Goal: Task Accomplishment & Management: Complete application form

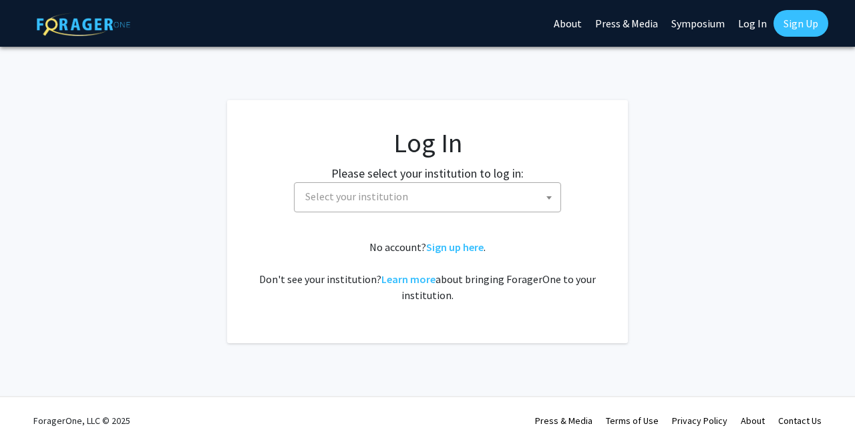
select select
click at [454, 194] on span "Select your institution" at bounding box center [430, 196] width 260 height 27
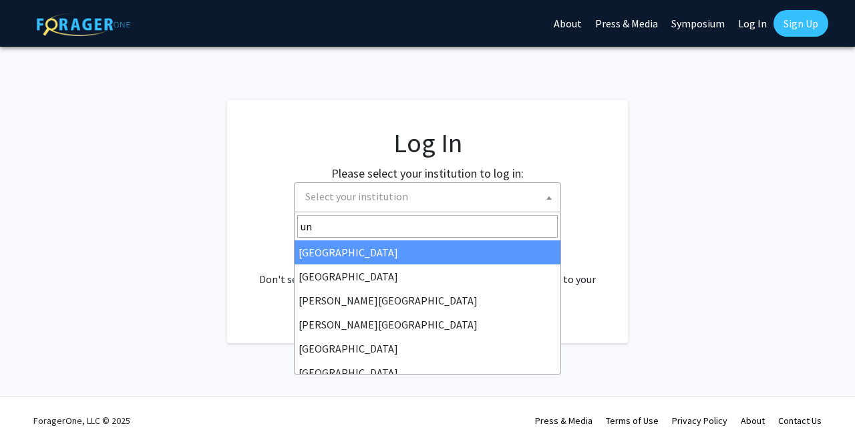
type input "u"
type input "ma"
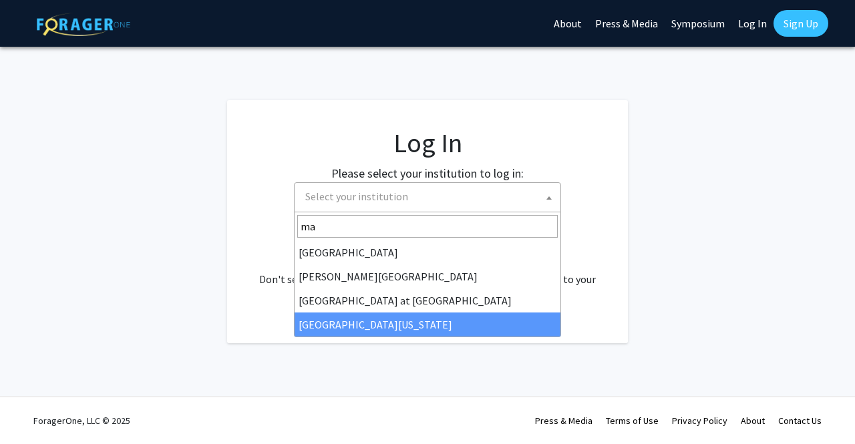
select select "31"
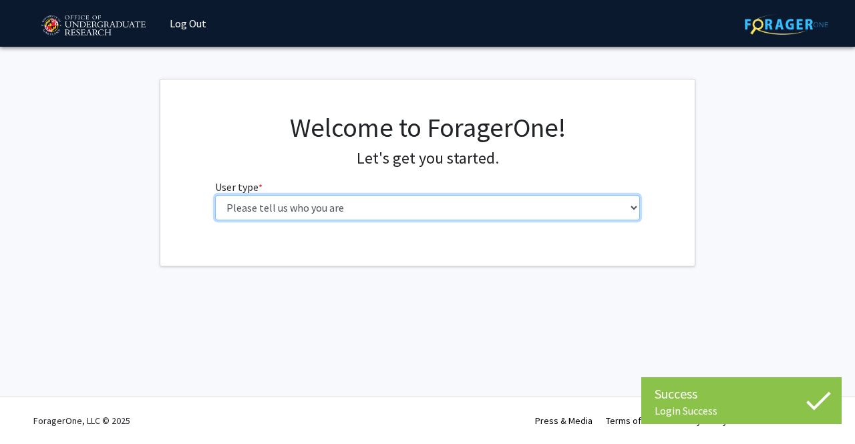
drag, startPoint x: 0, startPoint y: 0, endPoint x: 329, endPoint y: 204, distance: 386.7
click at [329, 204] on select "Please tell us who you are Undergraduate Student Master's Student Doctoral Cand…" at bounding box center [427, 207] width 425 height 25
select select "1: undergrad"
click at [215, 195] on select "Please tell us who you are Undergraduate Student Master's Student Doctoral Cand…" at bounding box center [427, 207] width 425 height 25
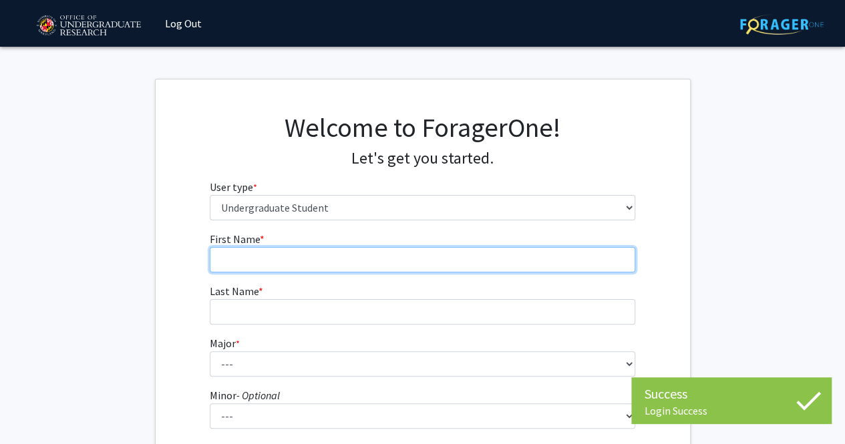
click at [348, 260] on input "First Name * required" at bounding box center [422, 259] width 425 height 25
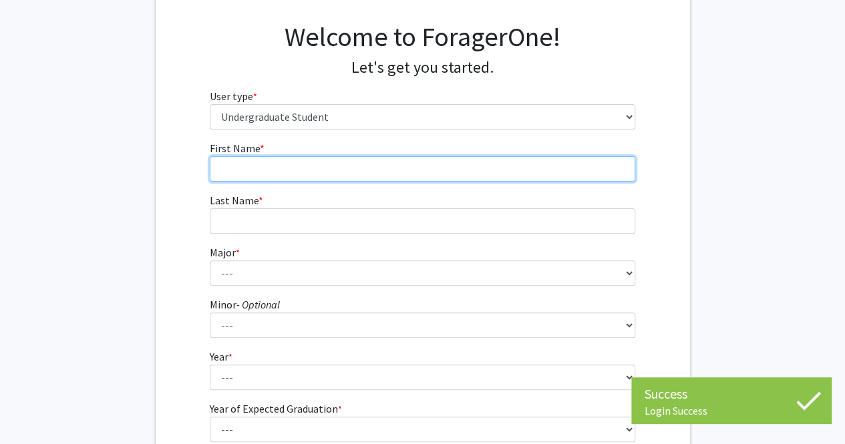
scroll to position [104, 0]
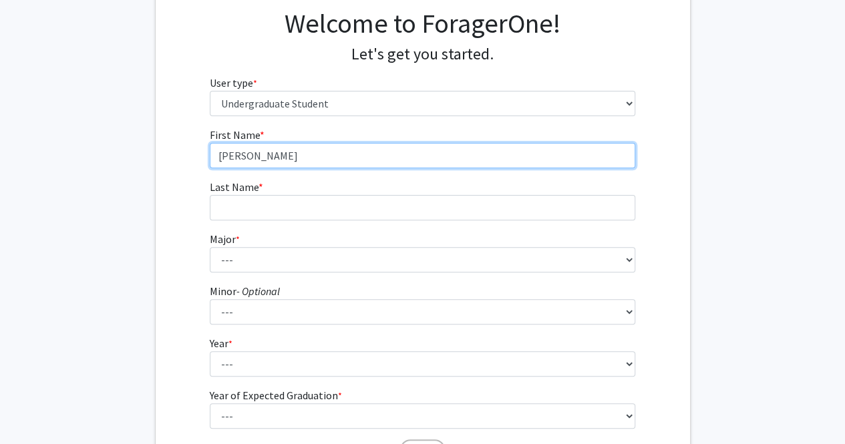
type input "[PERSON_NAME]"
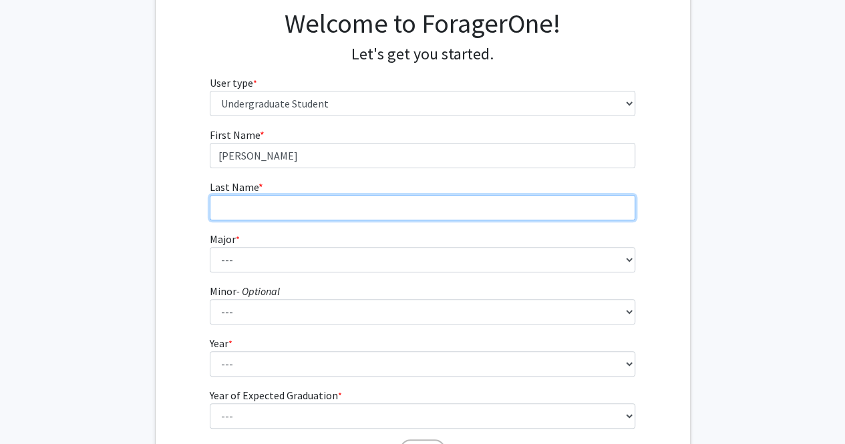
click at [275, 208] on input "Last Name * required" at bounding box center [422, 207] width 425 height 25
type input "[PERSON_NAME]"
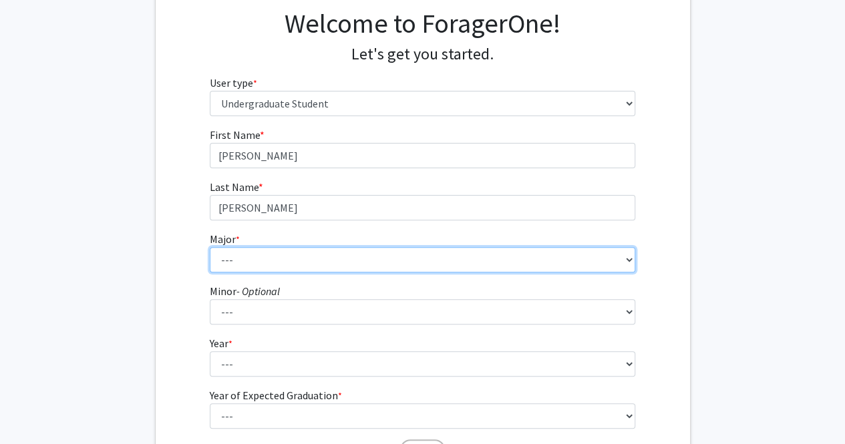
click at [307, 271] on select "--- Accounting Aerospace Engineering African American and Africana Studies Agri…" at bounding box center [422, 259] width 425 height 25
select select "28: 2329"
click at [210, 247] on select "--- Accounting Aerospace Engineering African American and Africana Studies Agri…" at bounding box center [422, 259] width 425 height 25
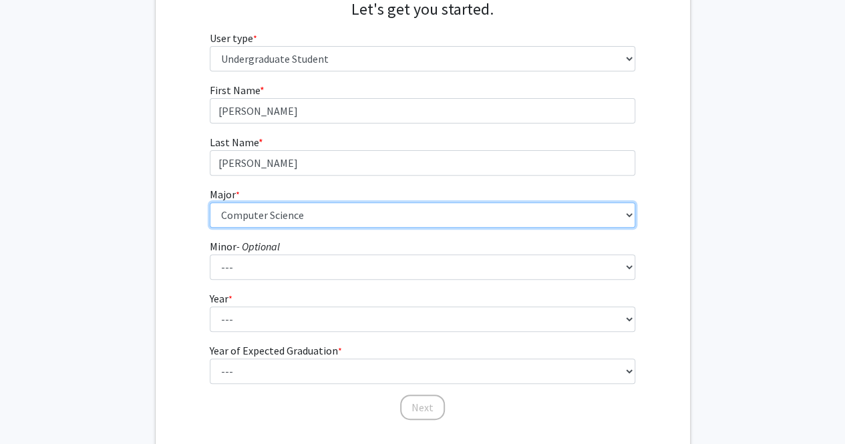
scroll to position [148, 0]
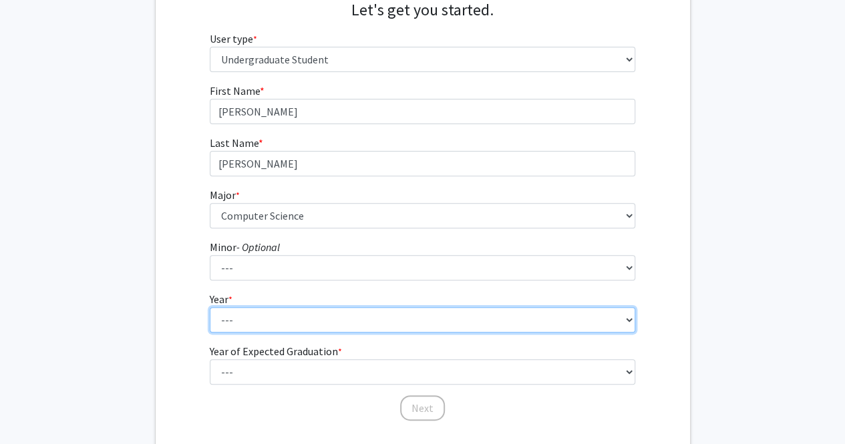
click at [340, 327] on select "--- First-year Sophomore Junior Senior Postbaccalaureate Certificate" at bounding box center [422, 319] width 425 height 25
select select "2: sophomore"
click at [210, 307] on select "--- First-year Sophomore Junior Senior Postbaccalaureate Certificate" at bounding box center [422, 319] width 425 height 25
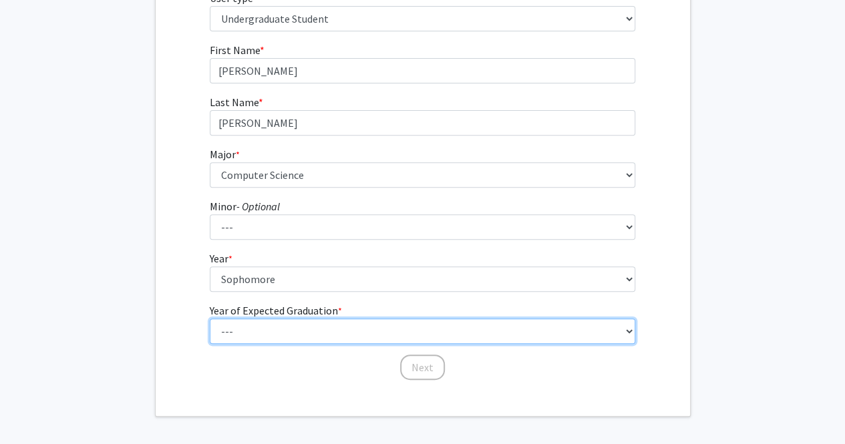
click at [304, 337] on select "--- 2025 2026 2027 2028 2029 2030 2031 2032 2033 2034" at bounding box center [422, 331] width 425 height 25
select select "4: 2028"
click at [210, 319] on select "--- 2025 2026 2027 2028 2029 2030 2031 2032 2033 2034" at bounding box center [422, 331] width 425 height 25
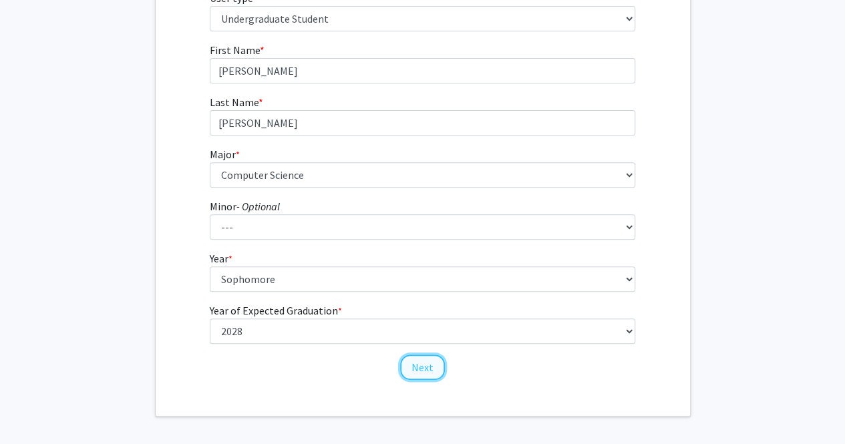
click at [415, 365] on button "Next" at bounding box center [422, 367] width 45 height 25
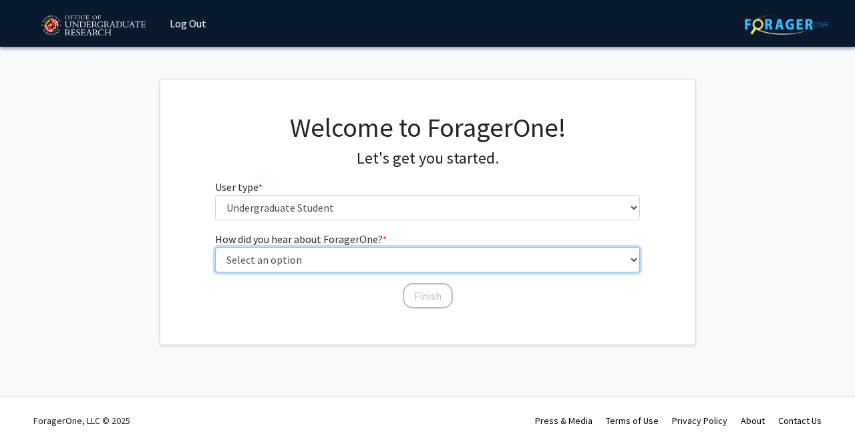
click at [409, 263] on select "Select an option Peer/student recommendation Faculty/staff recommendation Unive…" at bounding box center [427, 259] width 425 height 25
select select "3: university_website"
click at [215, 247] on select "Select an option Peer/student recommendation Faculty/staff recommendation Unive…" at bounding box center [427, 259] width 425 height 25
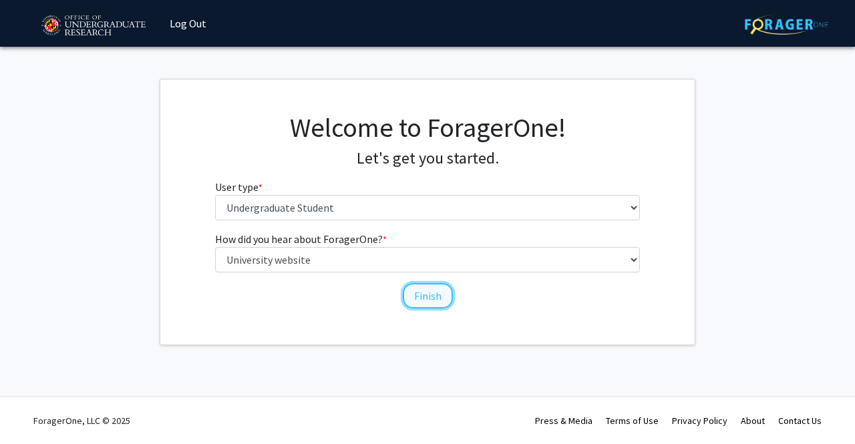
click at [417, 298] on button "Finish" at bounding box center [428, 295] width 50 height 25
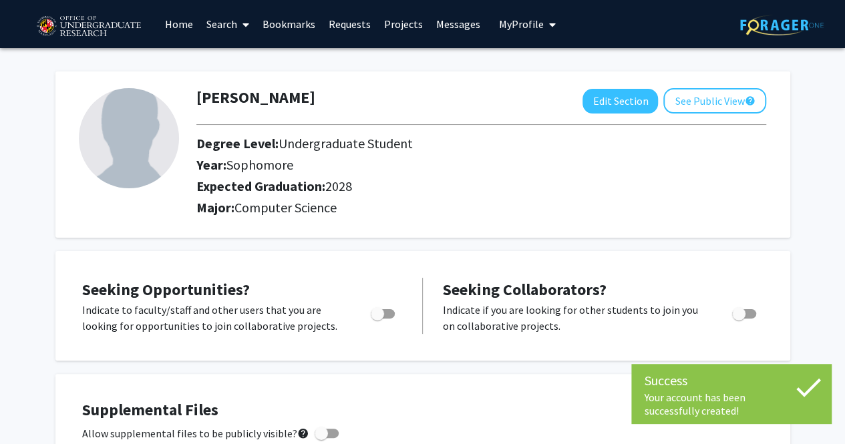
click at [390, 313] on span "Toggle" at bounding box center [383, 313] width 24 height 9
click at [377, 319] on input "Are you actively seeking opportunities?" at bounding box center [377, 319] width 1 height 1
checkbox input "true"
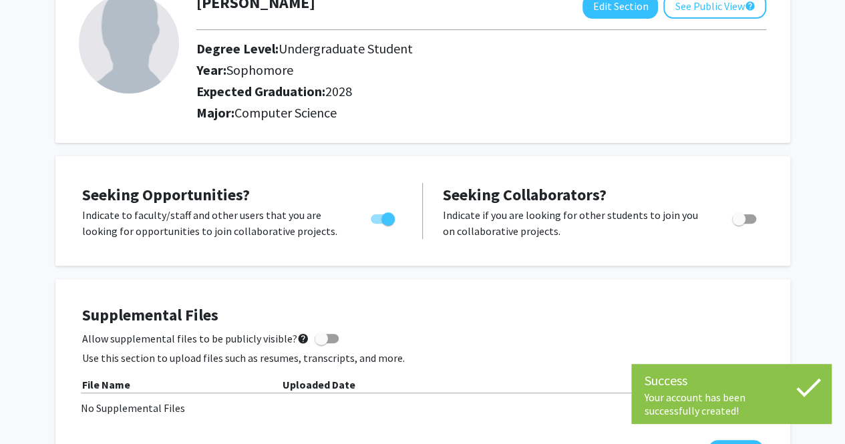
scroll to position [98, 0]
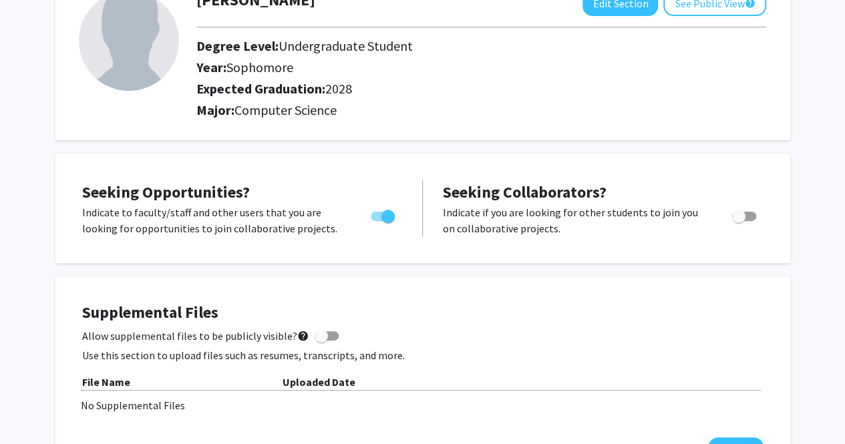
click at [745, 222] on label "Toggle" at bounding box center [741, 216] width 29 height 16
click at [739, 222] on input "Would you like to receive other student requests to work with you?" at bounding box center [738, 221] width 1 height 1
checkbox input "true"
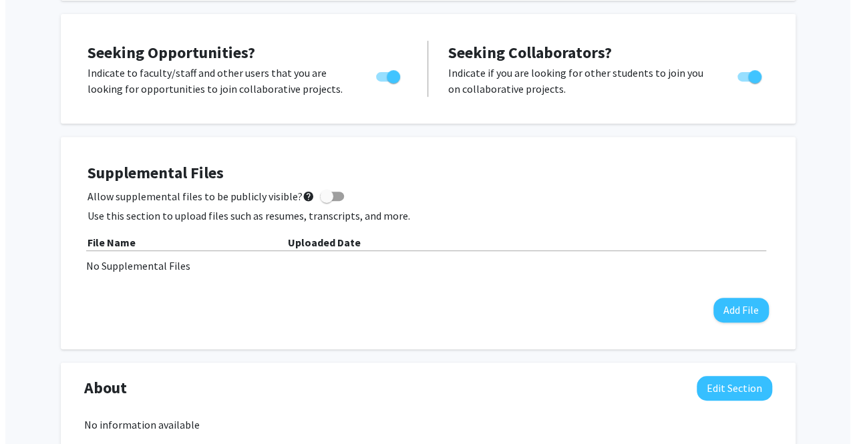
scroll to position [238, 0]
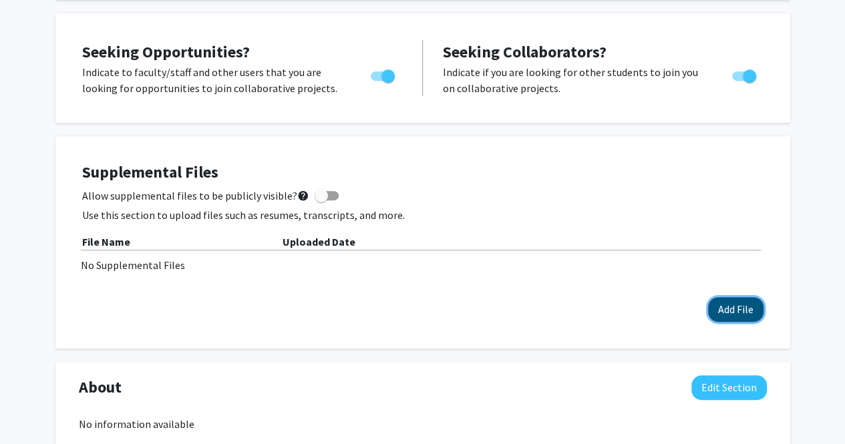
click at [728, 311] on button "Add File" at bounding box center [735, 309] width 55 height 25
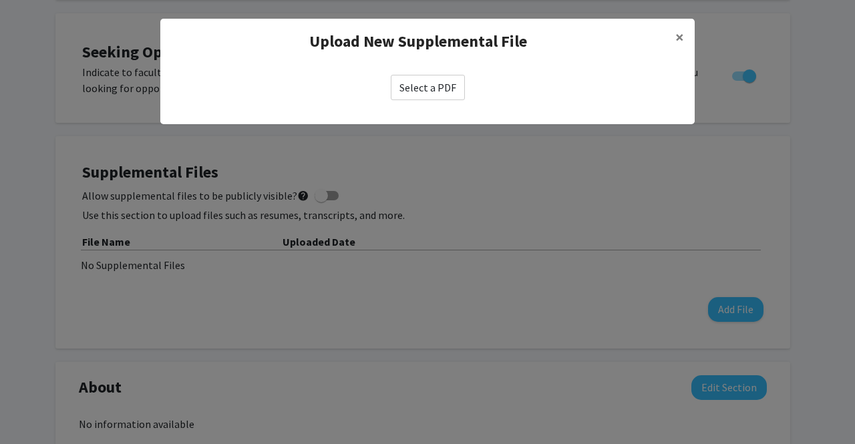
click at [426, 80] on label "Select a PDF" at bounding box center [428, 87] width 74 height 25
click at [0, 0] on input "Select a PDF" at bounding box center [0, 0] width 0 height 0
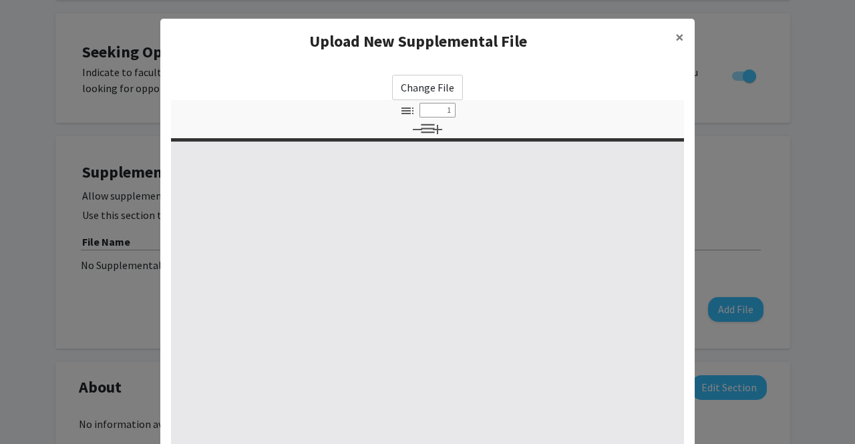
select select "custom"
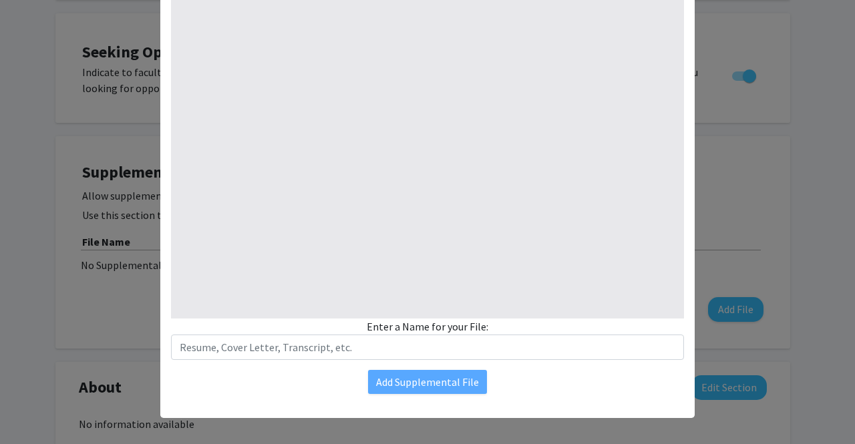
type input "0"
select select "custom"
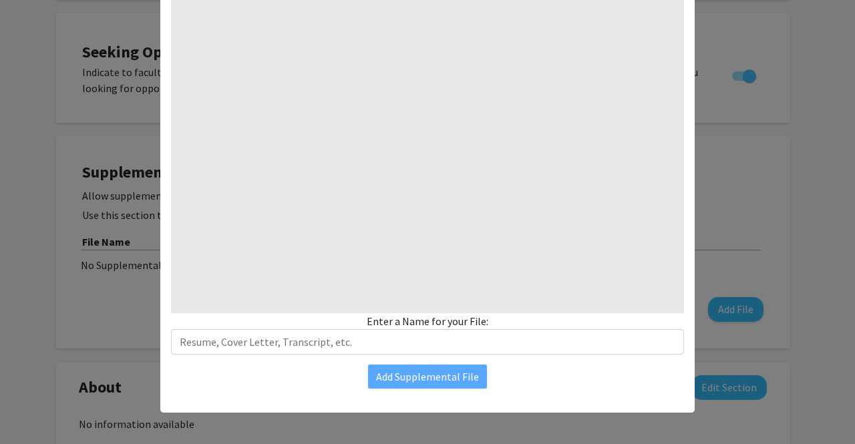
type input "1"
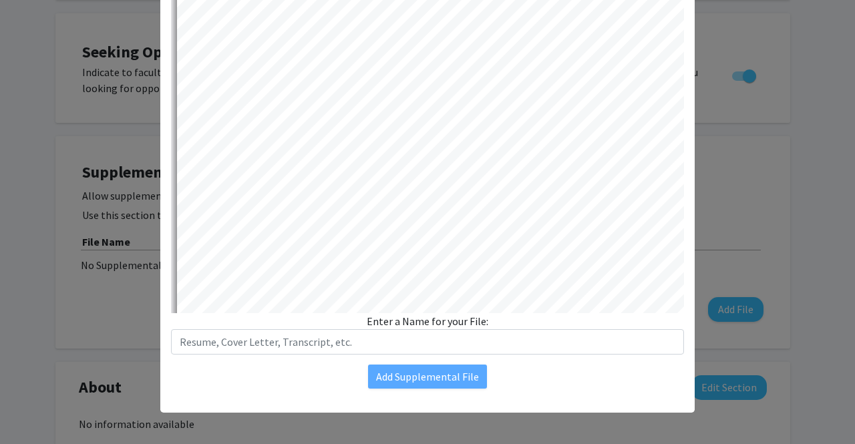
select select "auto"
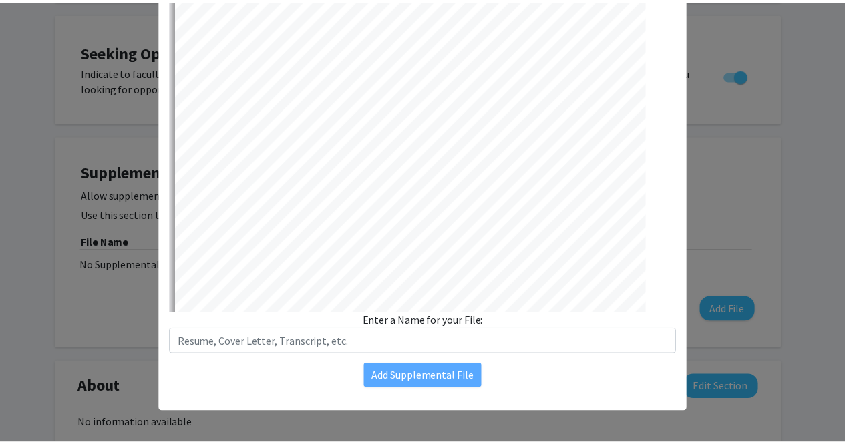
scroll to position [0, 0]
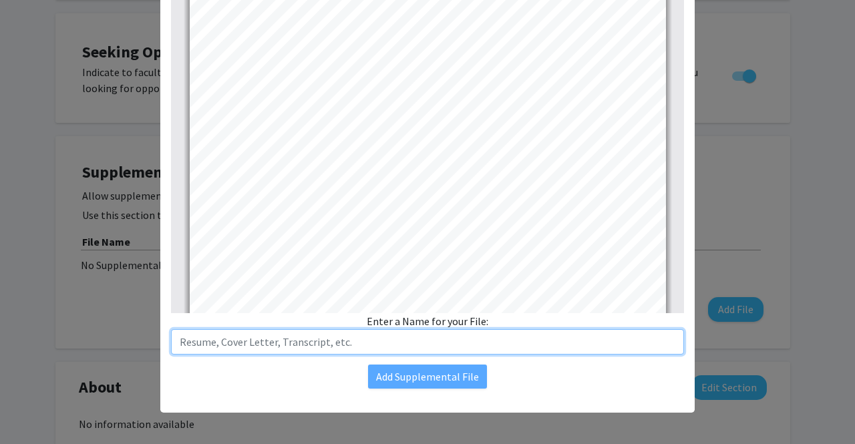
click at [298, 333] on input "text" at bounding box center [427, 341] width 513 height 25
type input "Resume"
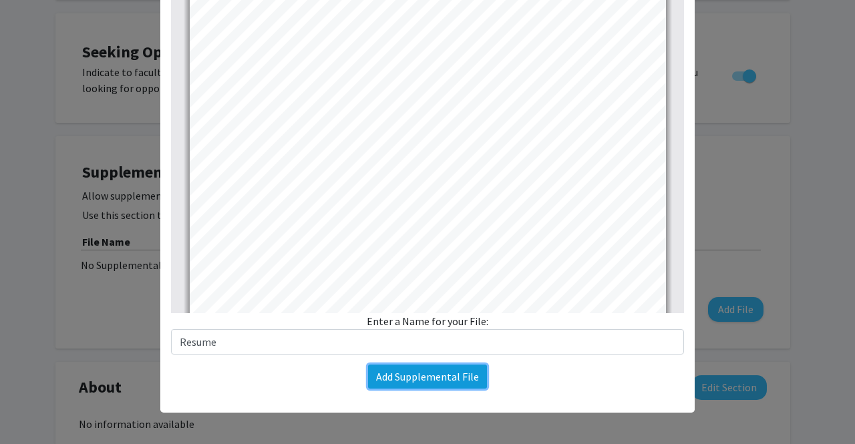
click at [398, 379] on button "Add Supplemental File" at bounding box center [427, 377] width 119 height 24
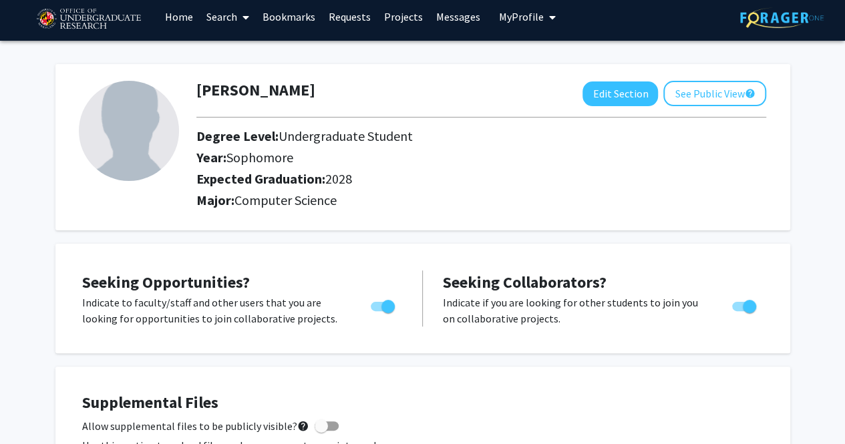
scroll to position [11, 0]
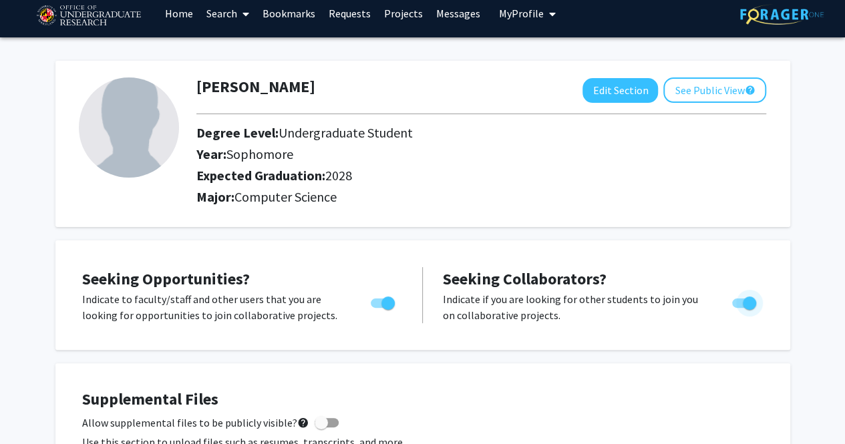
click at [749, 303] on span "Toggle" at bounding box center [749, 303] width 13 height 13
click at [739, 308] on input "Would you like to receive other student requests to work with you?" at bounding box center [738, 308] width 1 height 1
checkbox input "false"
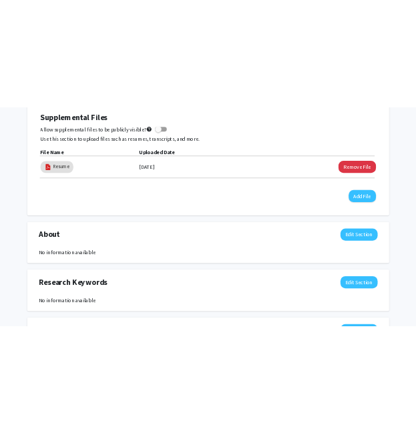
scroll to position [395, 0]
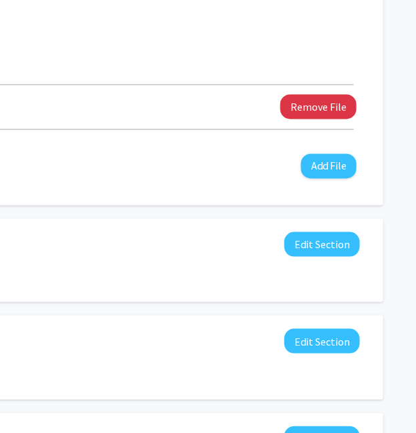
drag, startPoint x: 232, startPoint y: 284, endPoint x: 345, endPoint y: 304, distance: 114.6
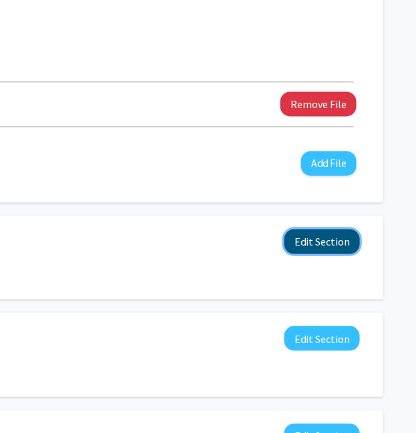
click at [334, 235] on button "Edit Section" at bounding box center [321, 241] width 75 height 25
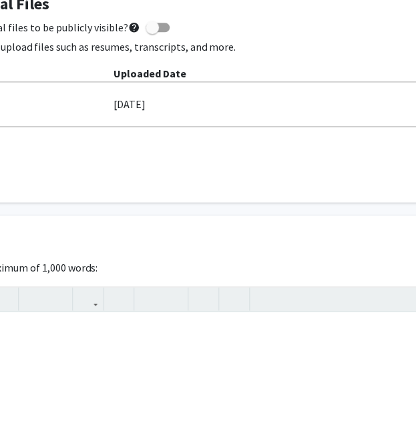
scroll to position [406, 0]
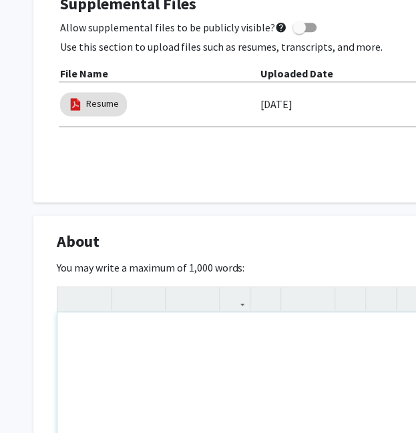
click at [142, 367] on div "Note to users with screen readers: Please deactivate our accessibility plugin f…" at bounding box center [400, 413] width 687 height 200
paste div "Note to users with screen readers: Please deactivate our accessibility plugin f…"
type textarea "<p>I am proficient in Python and mainly practiced on Leetcode (leetcode.com/u/U…"
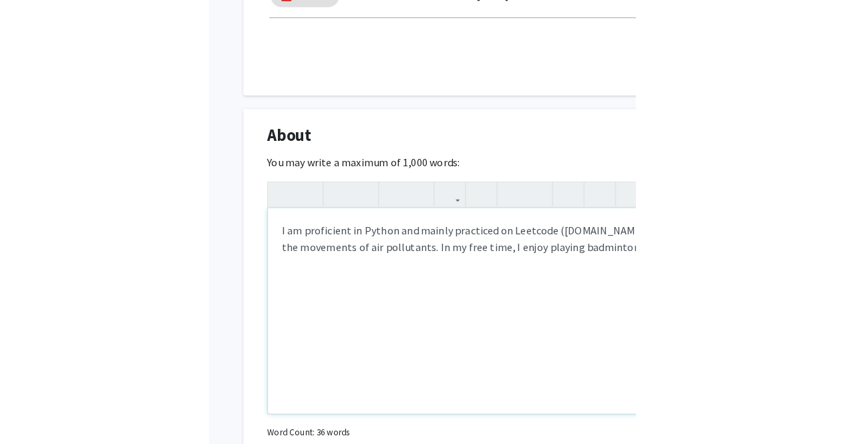
scroll to position [540, 0]
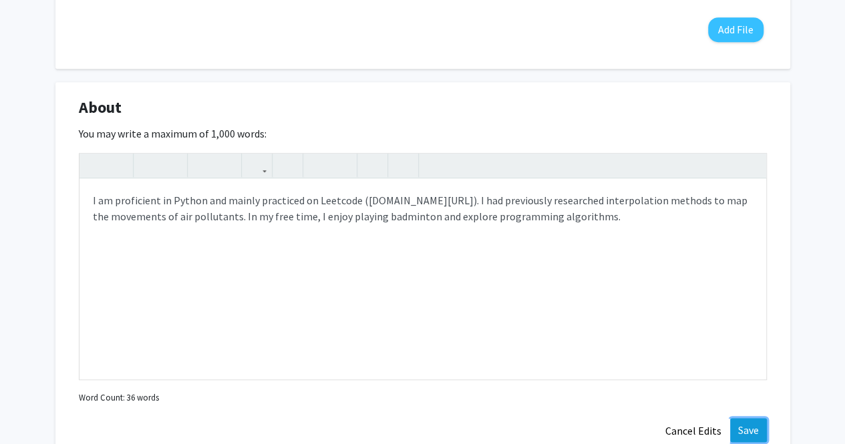
click at [741, 419] on button "Save" at bounding box center [748, 430] width 37 height 24
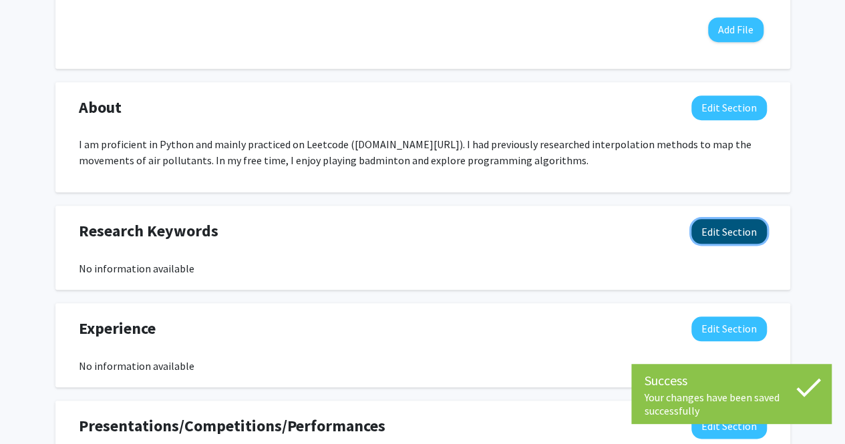
click at [713, 234] on button "Edit Section" at bounding box center [728, 231] width 75 height 25
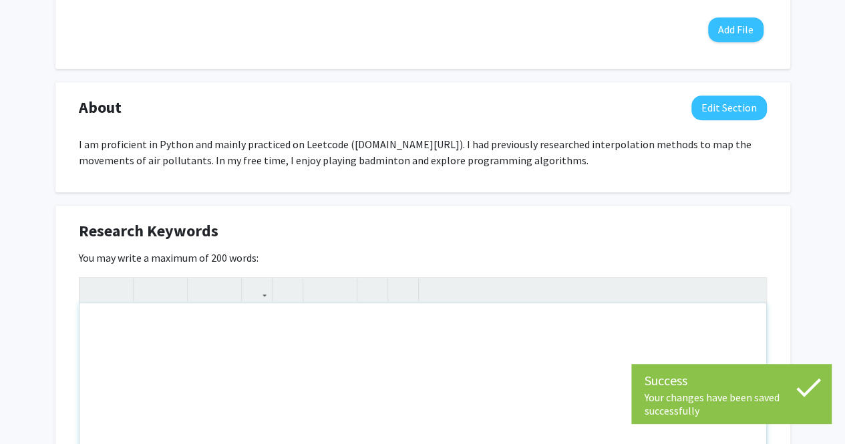
click at [393, 331] on div "Note to users with screen readers: Please deactivate our accessibility plugin f…" at bounding box center [422, 403] width 687 height 200
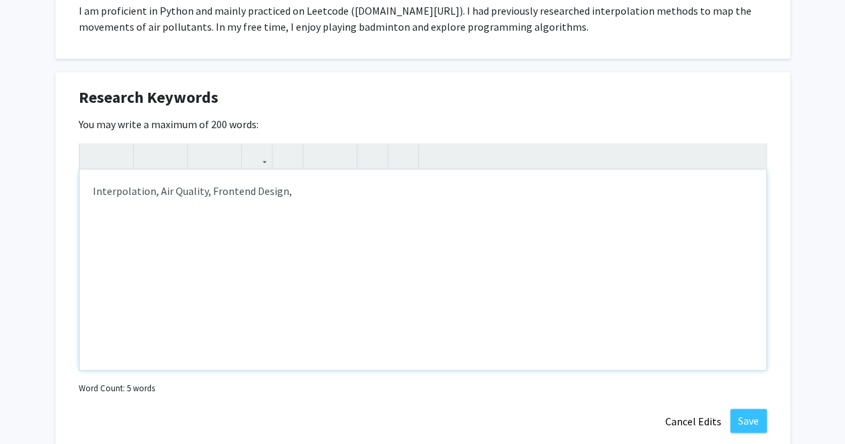
scroll to position [672, 0]
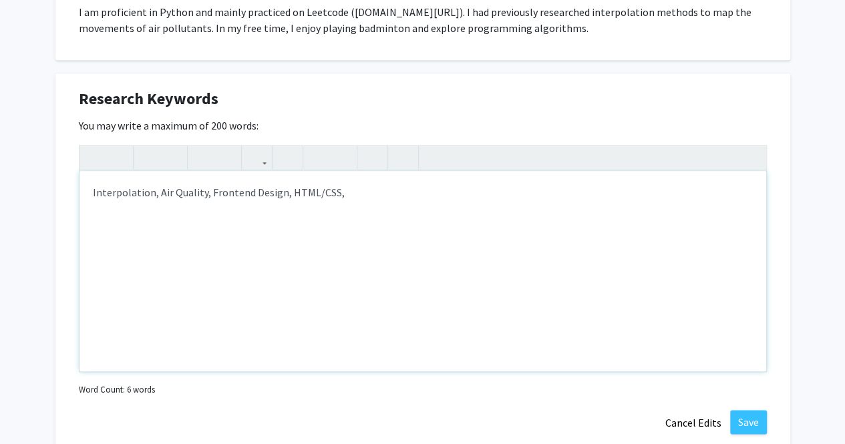
click at [94, 193] on div "Interpolation, Air Quality, Frontend Design, HTML/CSS," at bounding box center [422, 271] width 687 height 200
click at [95, 194] on div "Python, Interpolation, Air Quality, Frontend Design, HTML/CSS," at bounding box center [422, 271] width 687 height 200
click at [242, 193] on div "Python, Interpolation, Air Quality, Frontend Design, HTML/CSS," at bounding box center [422, 271] width 687 height 200
click at [94, 222] on p "Frontend Design, HTML/CSS," at bounding box center [423, 219] width 660 height 16
click at [264, 217] on p "Frontend Design, HTML/CSS," at bounding box center [423, 219] width 660 height 16
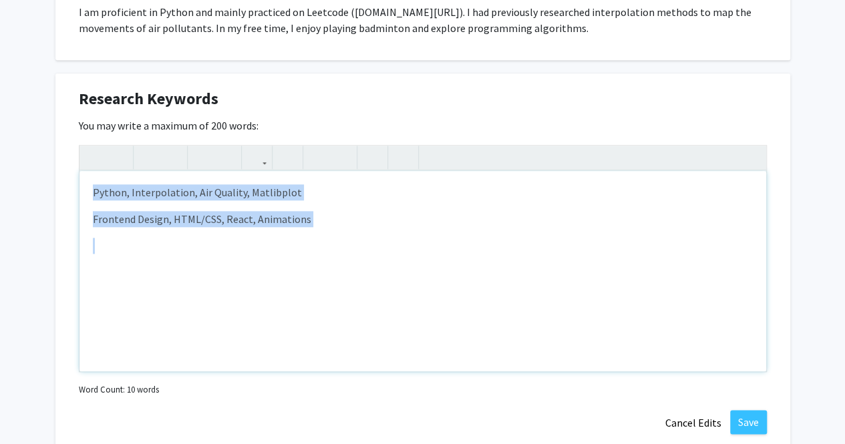
drag, startPoint x: 94, startPoint y: 194, endPoint x: 226, endPoint y: 325, distance: 186.1
click at [226, 325] on div "Python, Interpolation, Air Quality, Matlibplot Frontend Design, HTML/CSS, React…" at bounding box center [422, 271] width 687 height 200
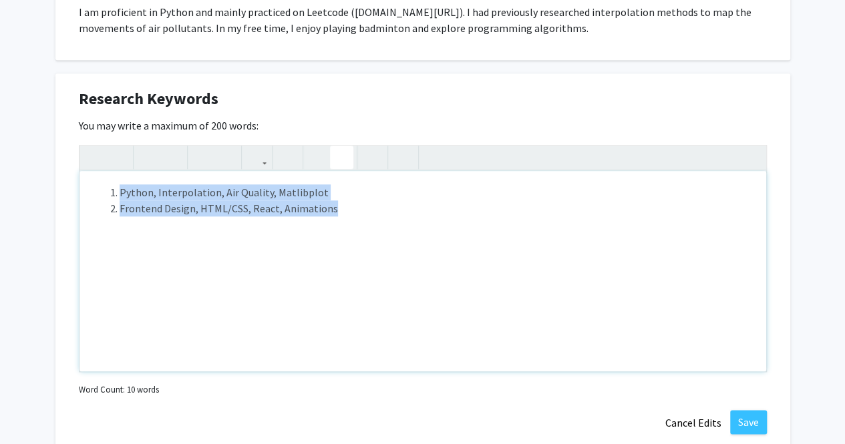
click at [344, 161] on icon "button" at bounding box center [341, 157] width 11 height 22
click at [326, 246] on div "Python, Interpolation, Air Quality, Matlibplot Frontend Design, HTML/CSS, React…" at bounding box center [422, 271] width 687 height 200
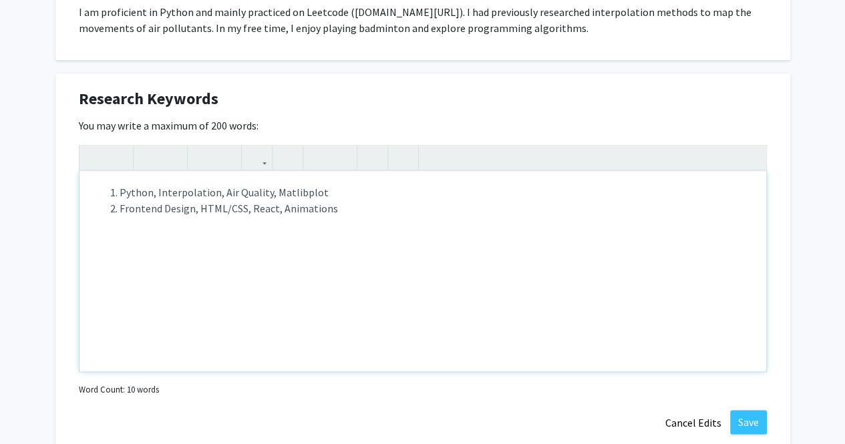
drag, startPoint x: 351, startPoint y: 219, endPoint x: 73, endPoint y: 160, distance: 284.0
click at [73, 160] on div "Research Keywords Edit Section You may write a maximum of 200 words: <p><ol><li…" at bounding box center [422, 260] width 735 height 375
click at [315, 153] on icon "button" at bounding box center [318, 157] width 11 height 22
click at [362, 205] on li "Frontend Design, HTML/CSS, React, Animations" at bounding box center [436, 208] width 633 height 16
click at [593, 283] on div "Python, Interpolation, Air Quality, Matlibplot Frontend Design, HTML/CSS, React…" at bounding box center [422, 271] width 687 height 200
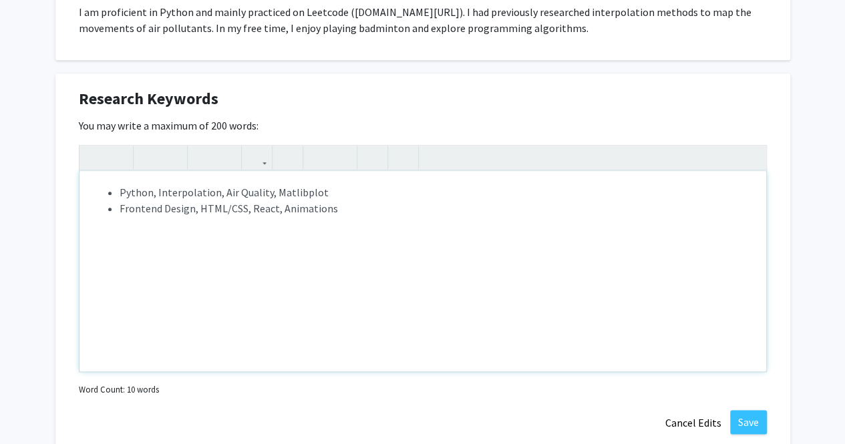
type textarea "<p><ul><li>Python, Interpolation, Air Quality, Matlibplot</li><li>Frontend Desi…"
click at [744, 416] on button "Save" at bounding box center [748, 422] width 37 height 24
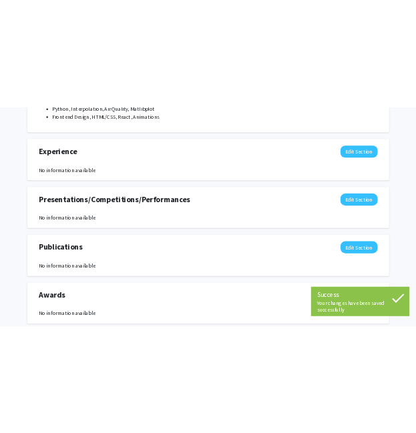
scroll to position [816, 0]
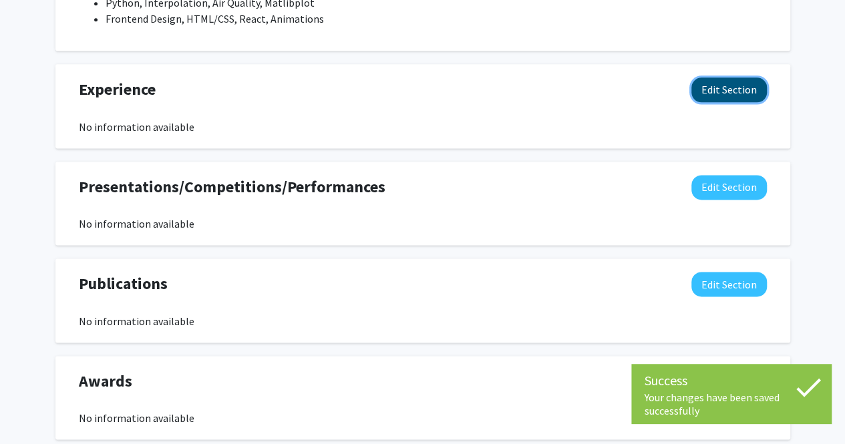
click at [715, 90] on button "Edit Section" at bounding box center [728, 89] width 75 height 25
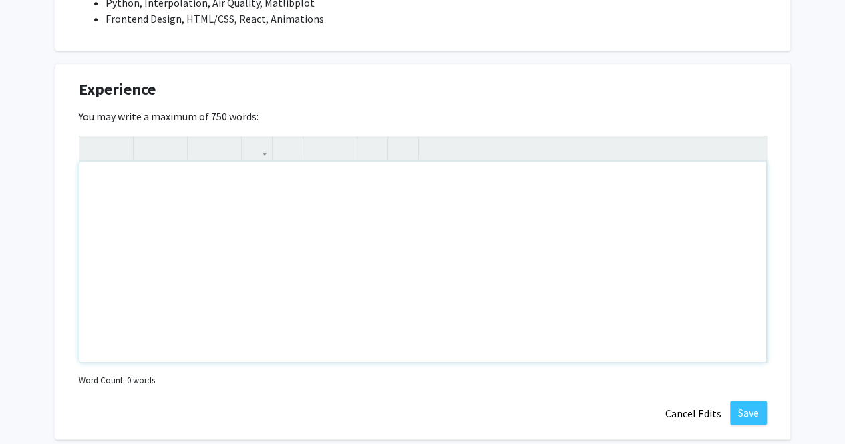
click at [630, 208] on div "Note to users with screen readers: Please deactivate our accessibility plugin f…" at bounding box center [422, 262] width 687 height 200
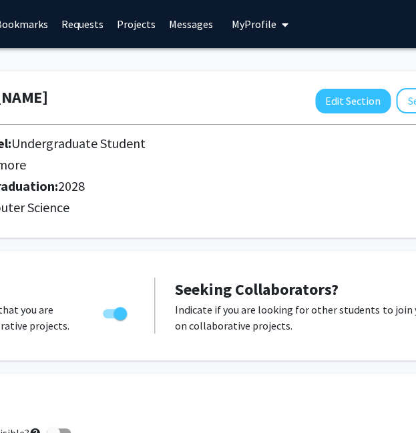
scroll to position [0, 279]
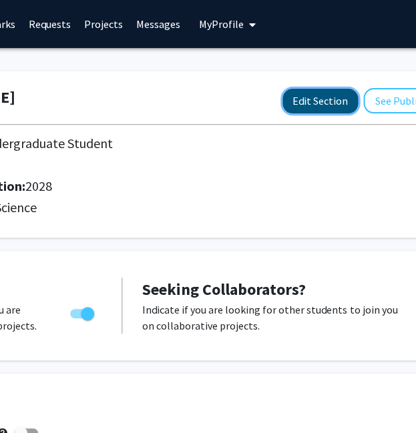
click at [311, 100] on button "Edit Section" at bounding box center [320, 101] width 75 height 25
select select "sophomore"
select select "2028"
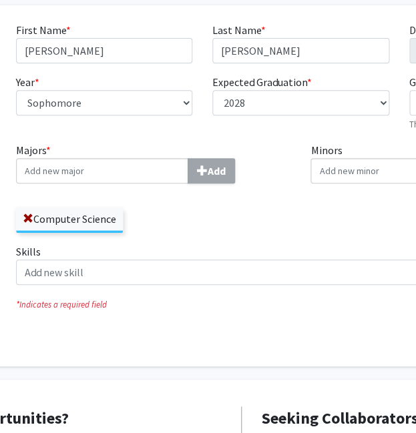
scroll to position [150, 159]
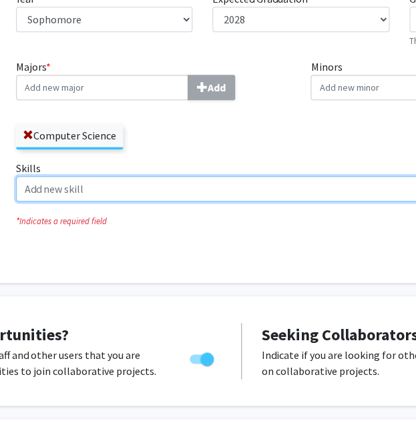
click at [139, 198] on input "Skills Add" at bounding box center [277, 188] width 523 height 25
type input "f"
type input "Frontend Design"
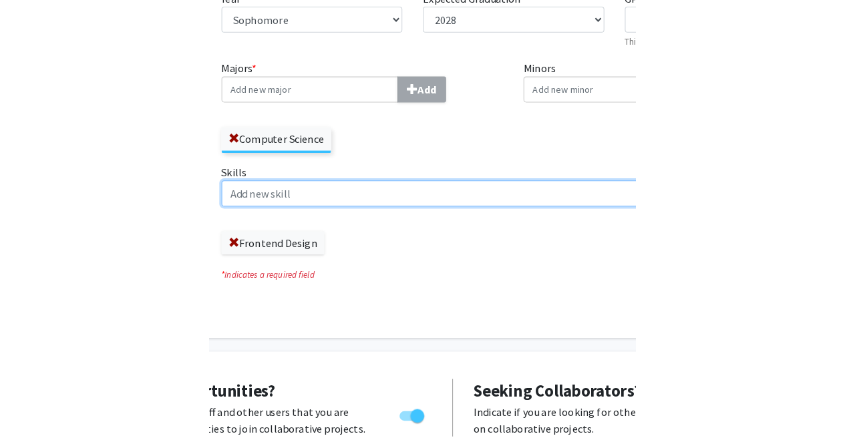
scroll to position [150, 0]
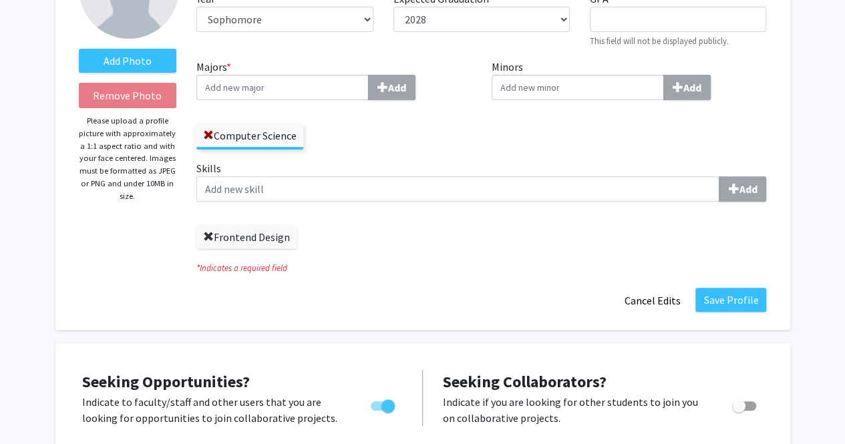
click at [206, 233] on span at bounding box center [208, 237] width 11 height 11
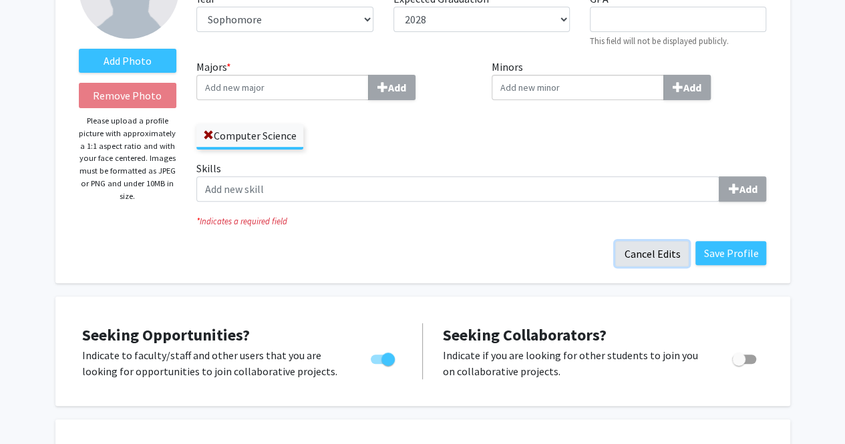
click at [663, 254] on button "Cancel Edits" at bounding box center [651, 253] width 73 height 25
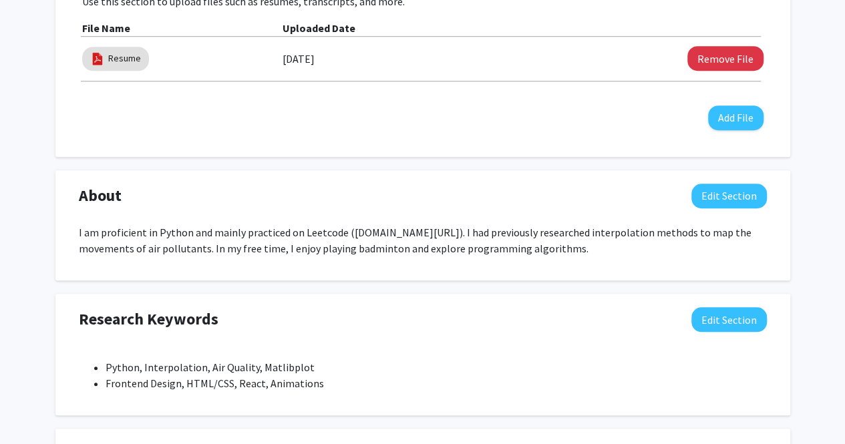
scroll to position [536, 0]
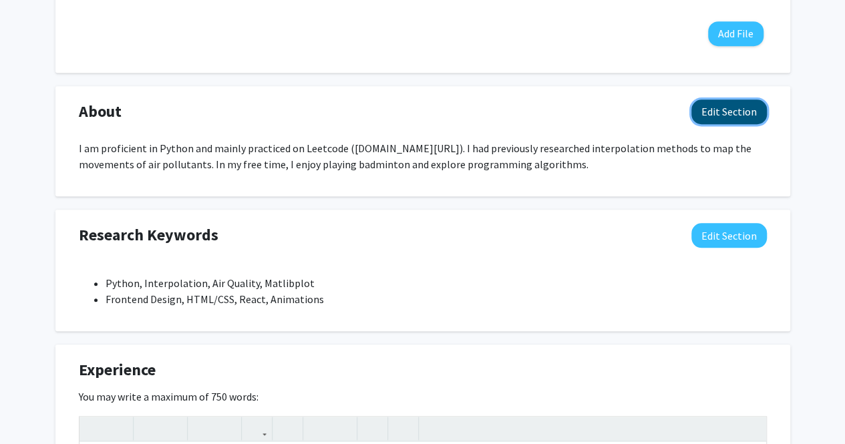
click at [727, 109] on button "Edit Section" at bounding box center [728, 112] width 75 height 25
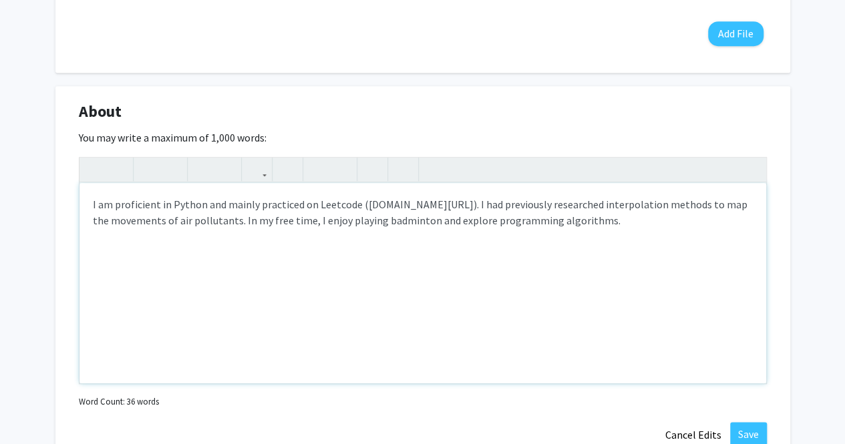
click at [88, 202] on div "I am proficient in Python and mainly practiced on Leetcode (leetcode.com/u/Unde…" at bounding box center [422, 283] width 687 height 200
click at [699, 235] on div "I am proficient in Python and mainly practiced on Leetcode (leetcode.com/u/Unde…" at bounding box center [422, 283] width 687 height 200
type textarea "<p>I am proficient in Python and mainly practiced on Leetcode (leetcode.com/u/U…"
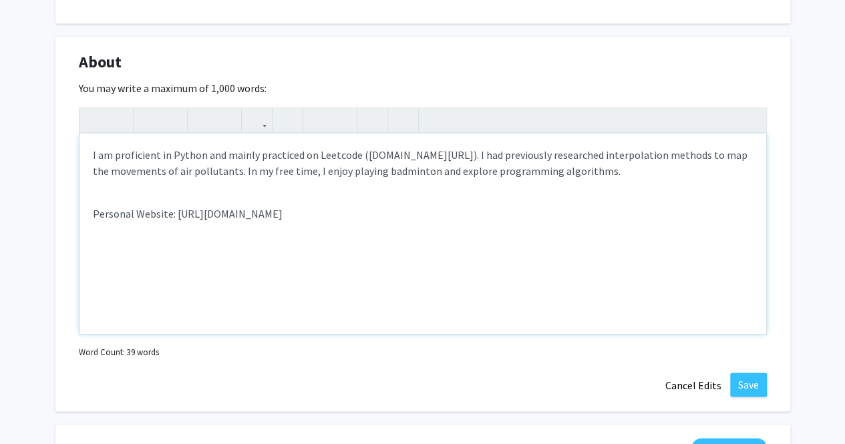
scroll to position [594, 0]
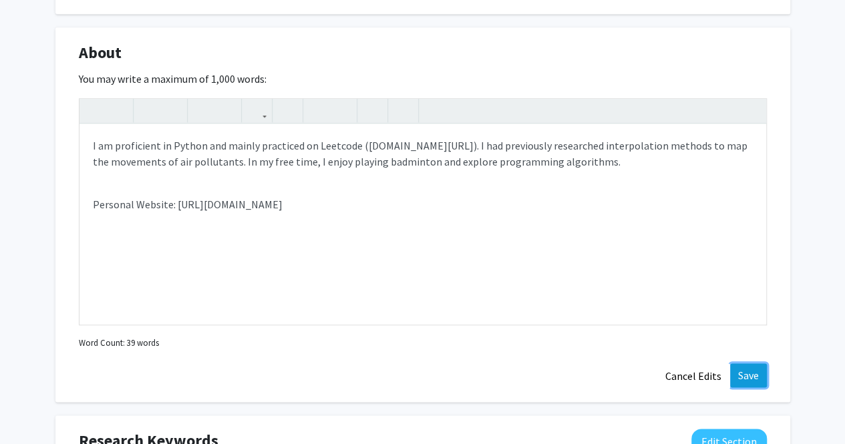
click at [746, 383] on button "Save" at bounding box center [748, 375] width 37 height 24
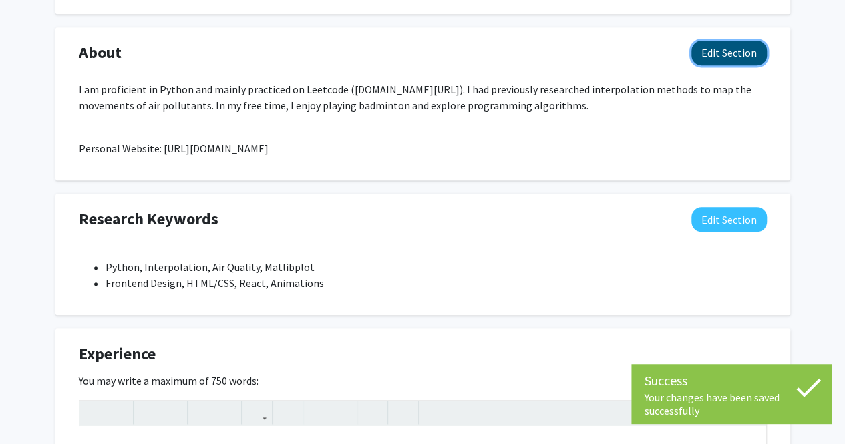
click at [733, 47] on button "Edit Section" at bounding box center [728, 53] width 75 height 25
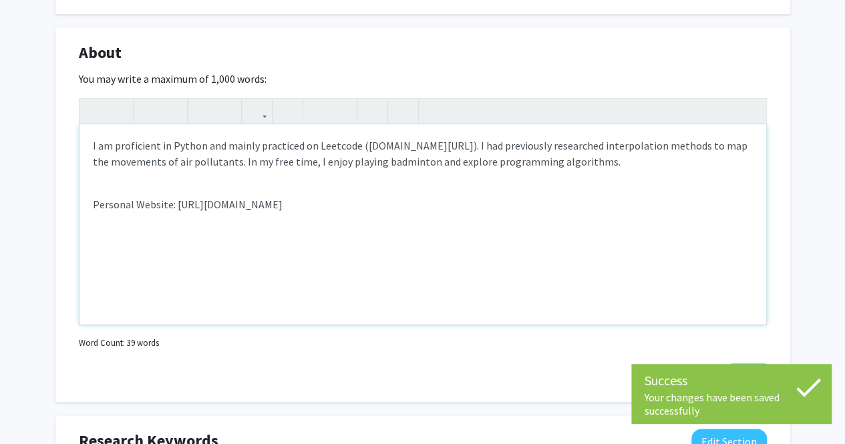
drag, startPoint x: 423, startPoint y: 200, endPoint x: 172, endPoint y: 204, distance: 251.2
click at [172, 204] on p "Personal Website: https://undefinedconcept.github.io/" at bounding box center [423, 204] width 660 height 16
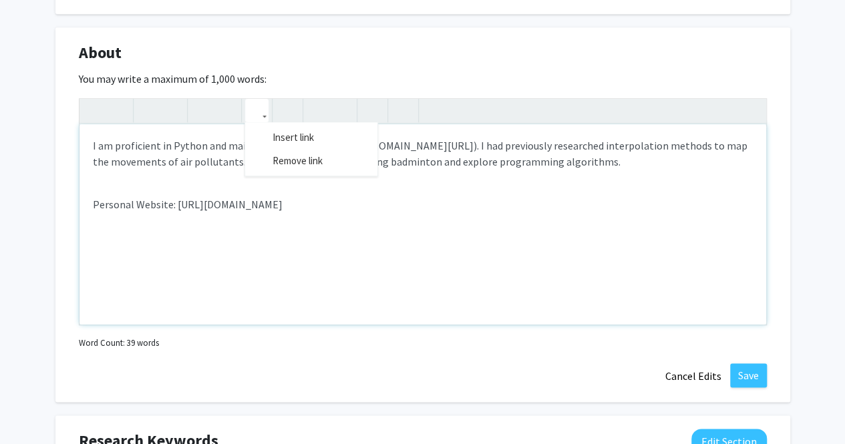
click at [254, 109] on icon "button" at bounding box center [256, 111] width 11 height 22
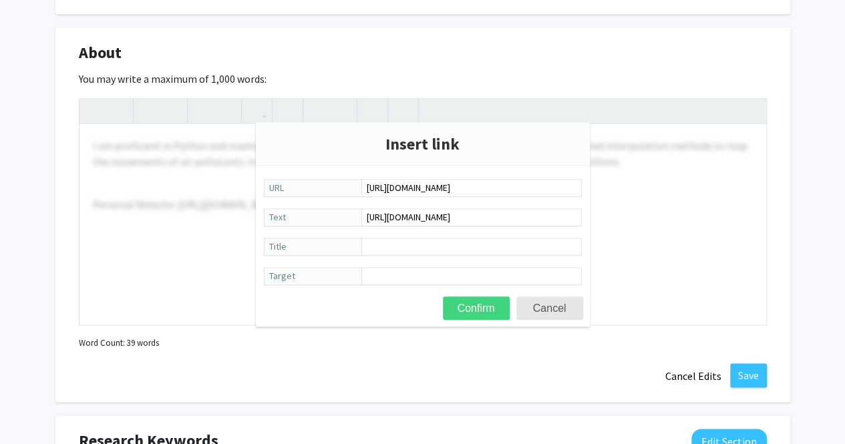
type input "https://undefinedconcept.github.io/"
click at [489, 303] on button "Confirm" at bounding box center [476, 308] width 67 height 23
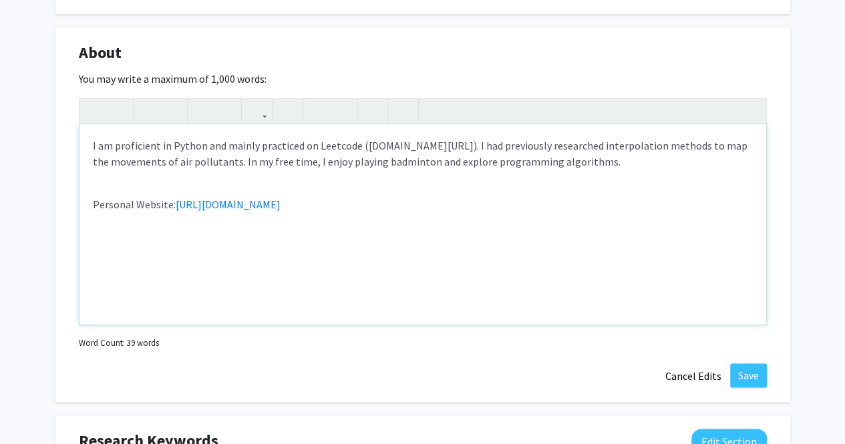
click at [508, 256] on div "I am proficient in Python and mainly practiced on Leetcode (leetcode.com/u/Unde…" at bounding box center [422, 224] width 687 height 200
drag, startPoint x: 514, startPoint y: 146, endPoint x: 434, endPoint y: 148, distance: 80.2
click at [434, 148] on p "I am proficient in Python and mainly practiced on Leetcode (leetcode.com/u/Unde…" at bounding box center [423, 154] width 660 height 32
click at [514, 145] on p "I am proficient in Python and mainly practiced on Leetcode (leetcode.com/u/Unde…" at bounding box center [423, 154] width 660 height 32
drag, startPoint x: 692, startPoint y: 160, endPoint x: 77, endPoint y: 146, distance: 615.3
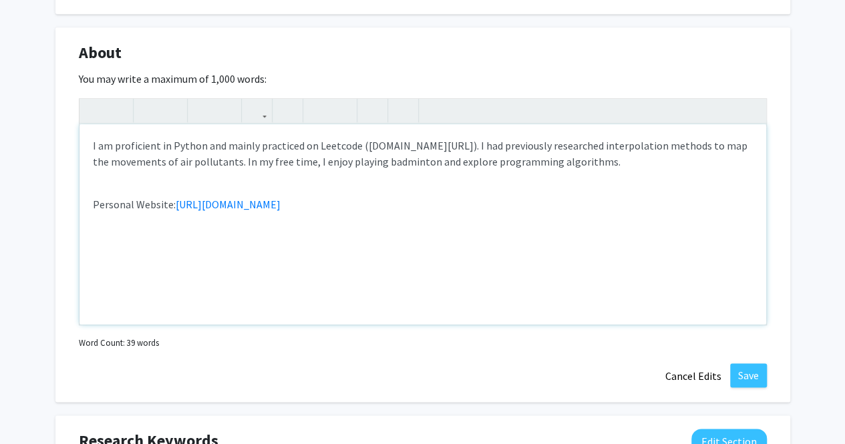
click at [77, 146] on div "About Edit Section You may write a maximum of 1,000 words: <p>I am proficient i…" at bounding box center [422, 214] width 735 height 375
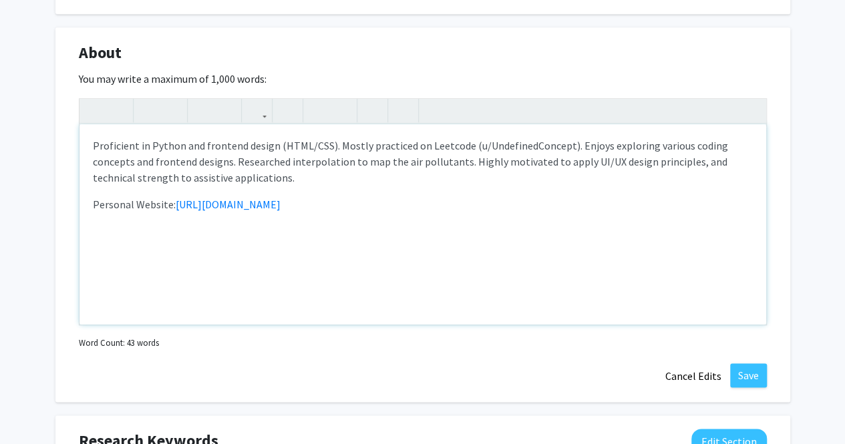
click at [87, 150] on div "Proficient in Python and frontend design (HTML/CSS). Mostly practiced on Leetco…" at bounding box center [422, 224] width 687 height 200
click at [335, 142] on p "Proficient in Python and frontend design (HTML/CSS). Mostly practiced on Leetco…" at bounding box center [423, 162] width 660 height 48
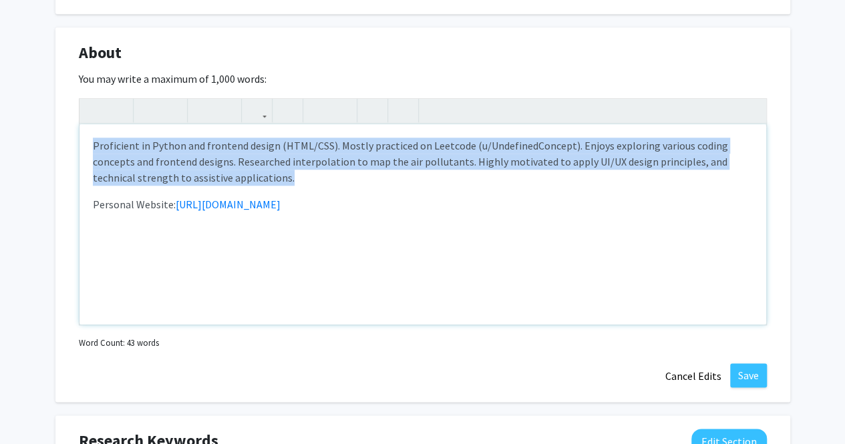
drag, startPoint x: 279, startPoint y: 177, endPoint x: 51, endPoint y: 138, distance: 231.0
click at [51, 138] on div "Jimmy Zhang Edit Section See Public View help Degree Level: Undergraduate Stude…" at bounding box center [422, 357] width 845 height 1807
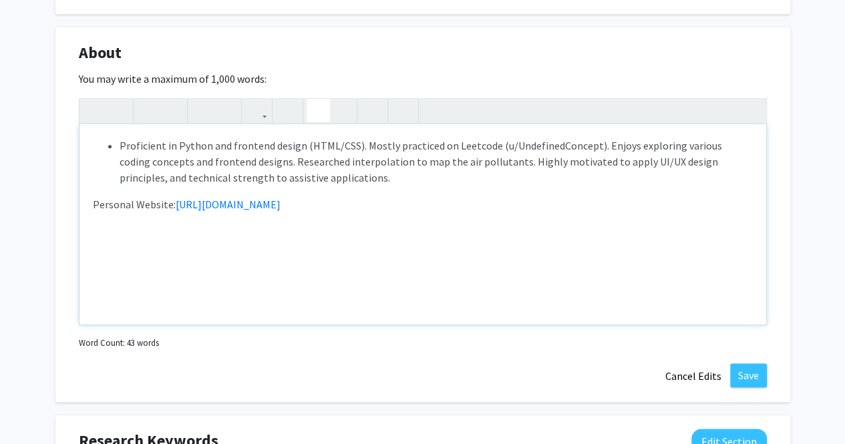
click at [319, 112] on icon "button" at bounding box center [318, 111] width 11 height 22
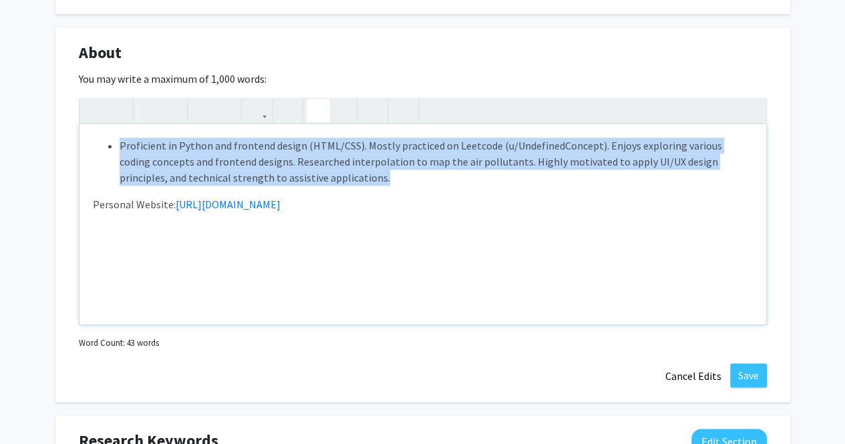
click at [362, 146] on li "Proficient in Python and frontend design (HTML/CSS). Mostly practiced on Leetco…" at bounding box center [436, 162] width 633 height 48
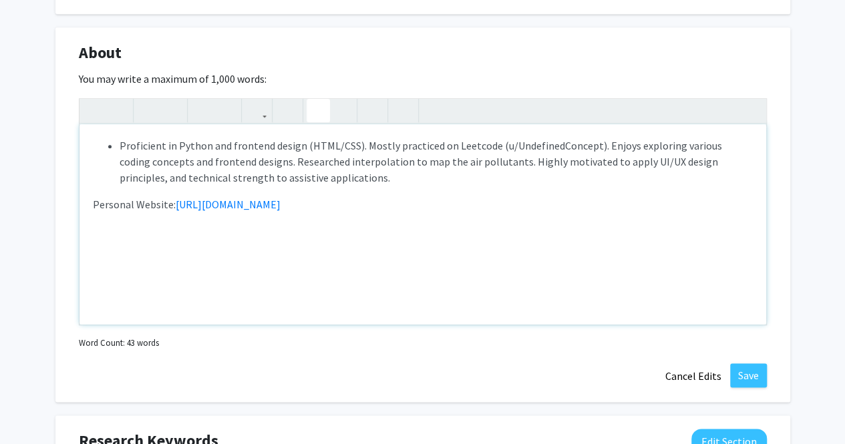
click at [369, 148] on li "Proficient in Python and frontend design (HTML/CSS). Mostly practiced on Leetco…" at bounding box center [436, 162] width 633 height 48
click at [603, 150] on li "Proficient in Python and frontend design (HTML/CSS); mostly practiced on Leetco…" at bounding box center [436, 162] width 633 height 48
click at [405, 161] on li "Enjoys exploring various coding concepts and frontend designs. Researched inter…" at bounding box center [436, 170] width 633 height 32
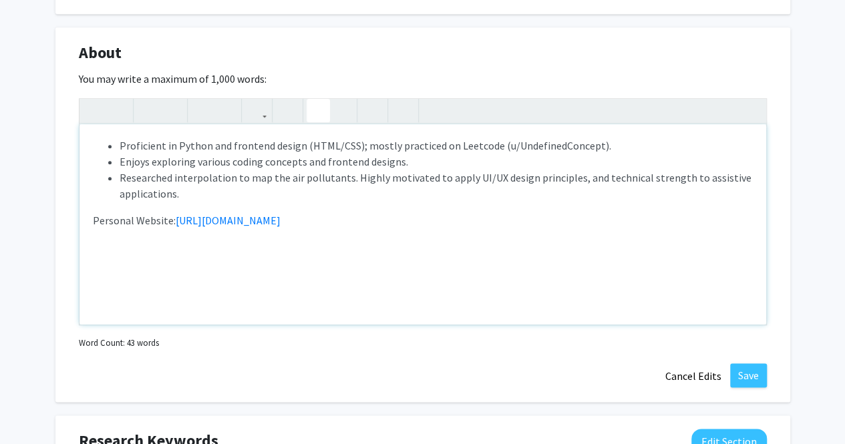
click at [321, 156] on li "Enjoys exploring various coding concepts and frontend designs." at bounding box center [436, 162] width 633 height 16
click at [398, 165] on li "Enjoys exploring various coding concepts and frontend designs." at bounding box center [436, 162] width 633 height 16
click at [401, 165] on li "Enjoys exploring various coding concepts and frontend designs/animations." at bounding box center [436, 162] width 633 height 16
click at [749, 376] on button "Save" at bounding box center [748, 375] width 37 height 24
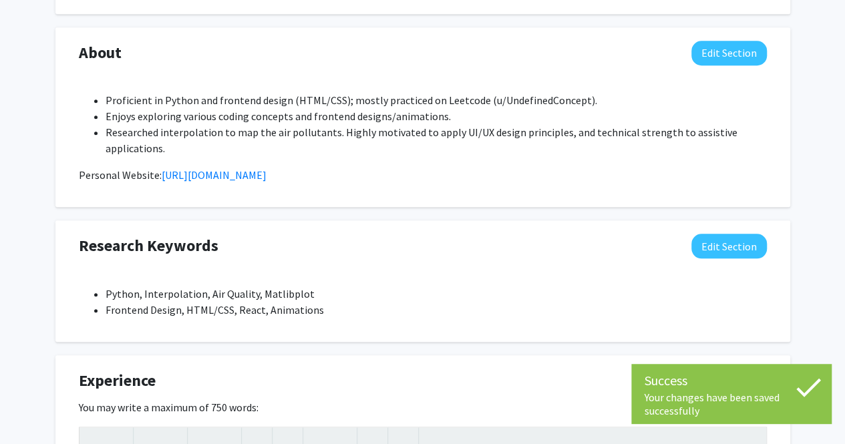
scroll to position [612, 0]
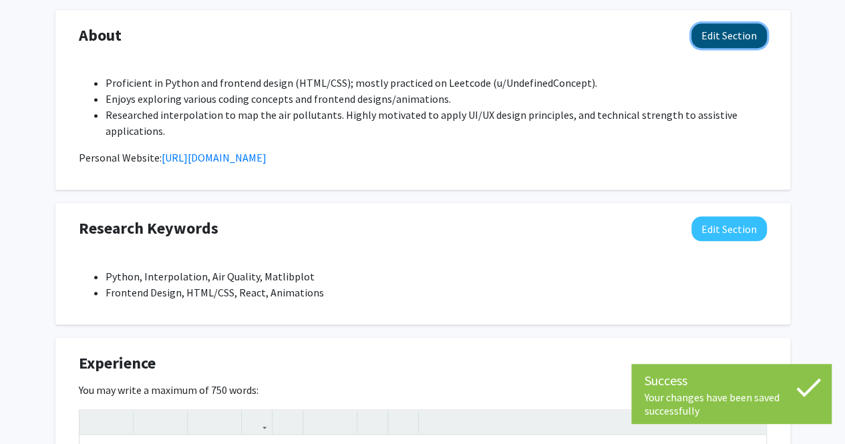
click at [714, 43] on button "Edit Section" at bounding box center [728, 35] width 75 height 25
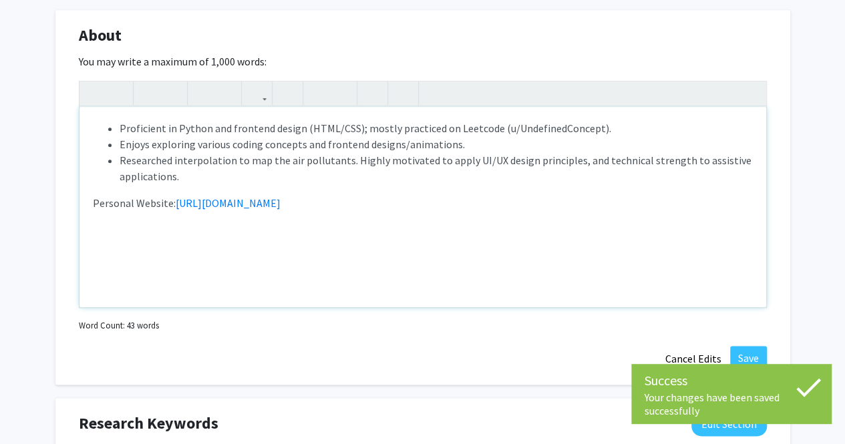
click at [520, 176] on li "Researched interpolation to map the air pollutants. Highly motivated to apply U…" at bounding box center [436, 168] width 633 height 32
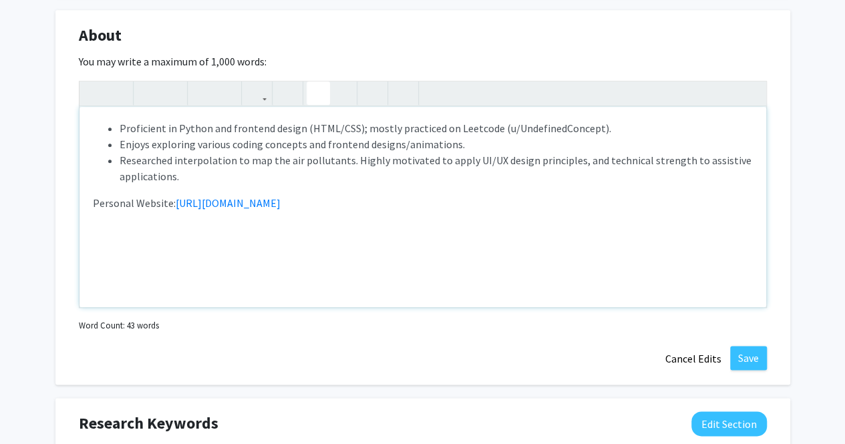
click at [351, 159] on li "Researched interpolation to map the air pollutants. Highly motivated to apply U…" at bounding box center [436, 168] width 633 height 32
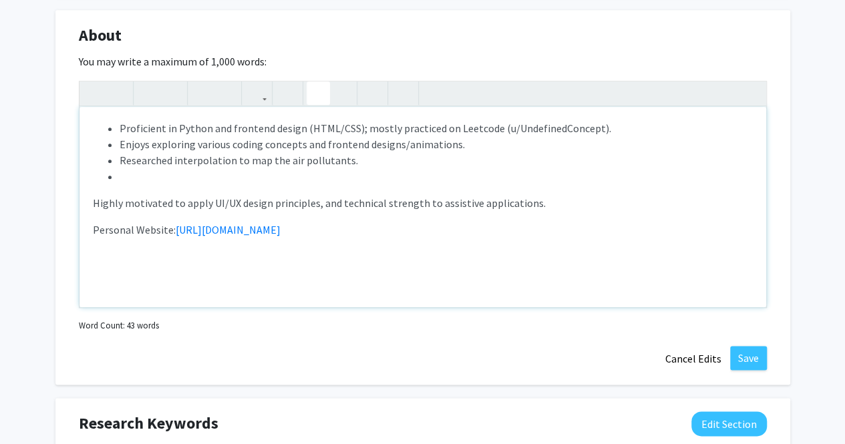
click at [313, 89] on icon "button" at bounding box center [318, 93] width 11 height 22
click at [142, 164] on li "Researched interpolation to map the air pollutants." at bounding box center [436, 160] width 633 height 16
click at [163, 170] on li "Note to users with screen readers: Please deactivate our accessibility plugin f…" at bounding box center [436, 176] width 633 height 16
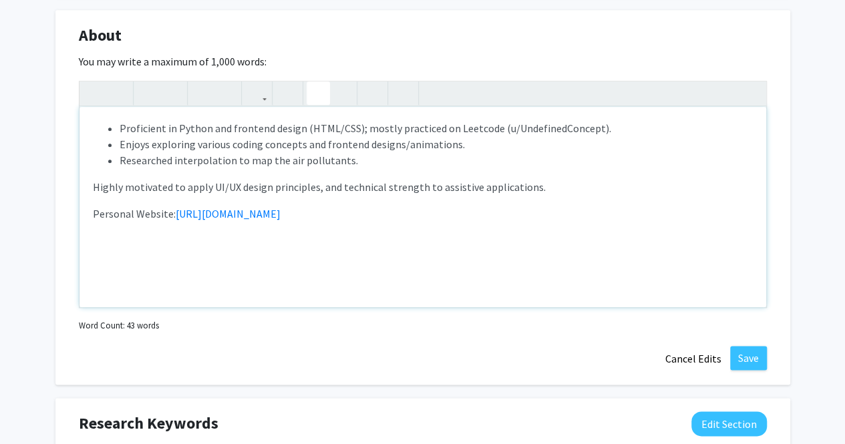
click at [94, 212] on p "Personal Website: https://undefinedconcept.github.io/" at bounding box center [423, 214] width 660 height 16
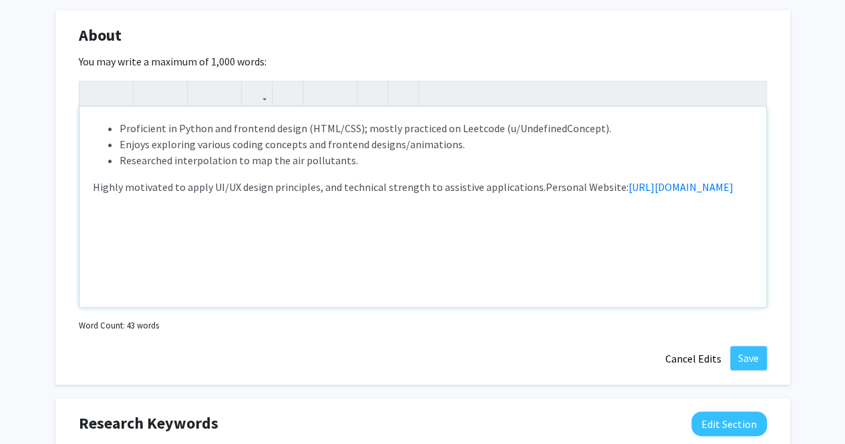
drag, startPoint x: 565, startPoint y: 208, endPoint x: 530, endPoint y: 187, distance: 40.4
click at [530, 187] on p "Proficient in Python and frontend design (HTML/CSS); mostly practiced on Leetco…" at bounding box center [423, 157] width 660 height 75
click at [116, 127] on ul "Proficient in Python and frontend design (HTML/CSS); mostly practiced on Leetco…" at bounding box center [423, 144] width 660 height 48
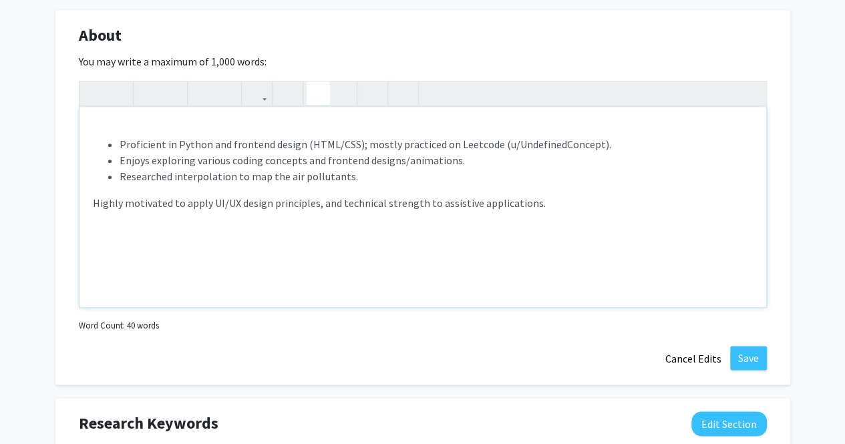
drag, startPoint x: 116, startPoint y: 127, endPoint x: 323, endPoint y: 92, distance: 210.1
click at [323, 92] on button "button" at bounding box center [318, 92] width 23 height 23
type textarea "<p>Personal Website: https://undefinedconcept.github.io/<br><ul><li>Proficient …"
drag, startPoint x: 359, startPoint y: 126, endPoint x: 174, endPoint y: 128, distance: 185.7
click at [174, 128] on p "Personal Website: https://undefinedconcept.github.io/ Proficient in Python and …" at bounding box center [423, 165] width 660 height 91
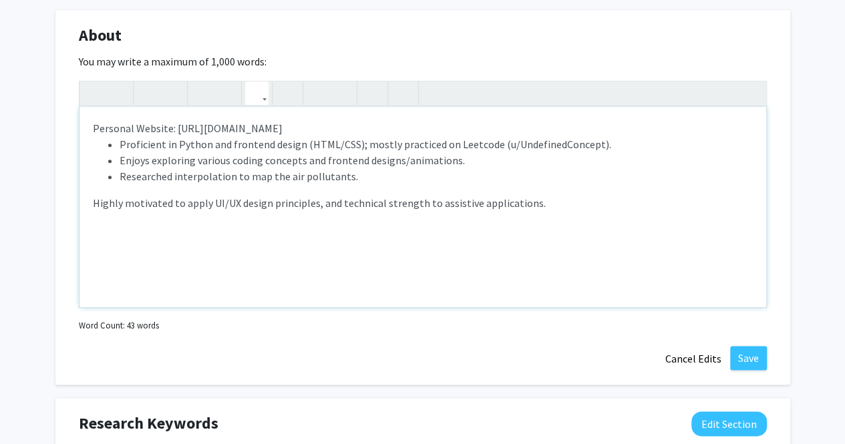
click at [254, 88] on icon "button" at bounding box center [256, 93] width 11 height 22
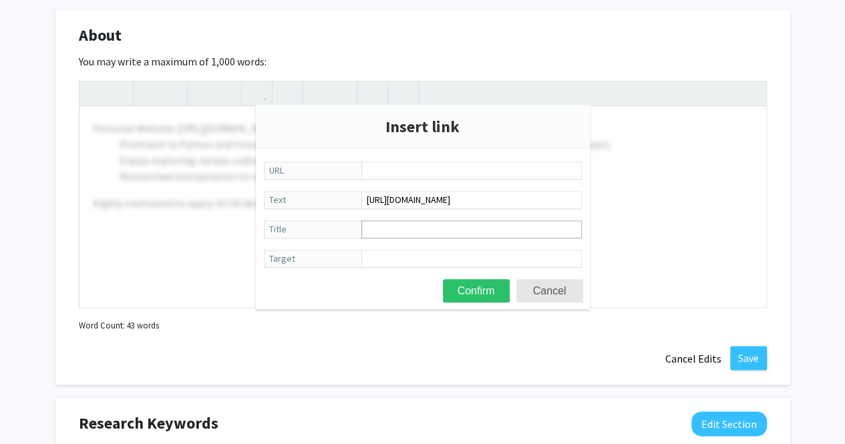
type input "Personal Website: https://undefinedconcept.github.io/"
drag, startPoint x: 518, startPoint y: 201, endPoint x: 276, endPoint y: 210, distance: 242.0
click at [276, 210] on form "URL https://undefinedconcept.github.io/ Text Title Target Confirm Cancel" at bounding box center [423, 216] width 334 height 108
click at [442, 170] on input "URL" at bounding box center [471, 171] width 220 height 18
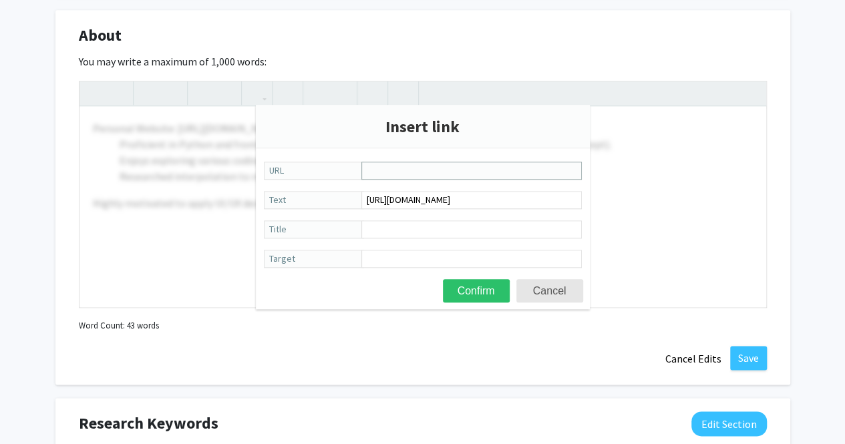
paste input "https://undefinedconcept.github.io/"
type input "https://undefinedconcept.github.io/"
click at [472, 285] on button "Confirm" at bounding box center [476, 290] width 67 height 23
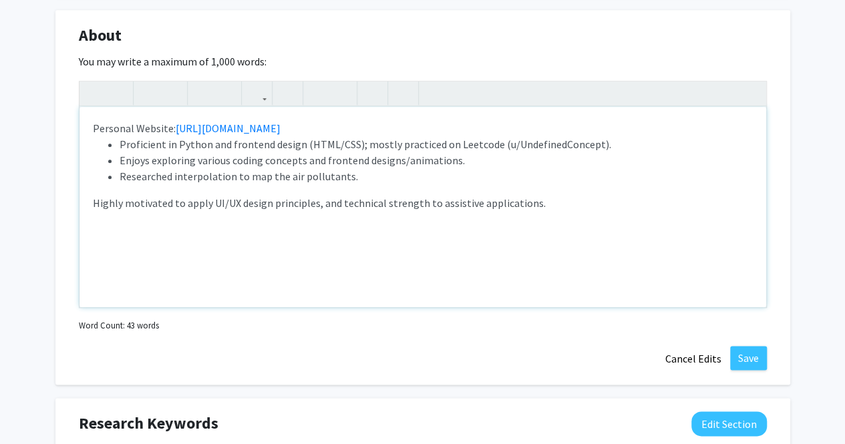
click at [462, 258] on div "Personal Website: https://undefinedconcept.github.io/ Proficient in Python and …" at bounding box center [422, 207] width 687 height 200
click at [369, 132] on p "Personal Website: https://undefinedconcept.github.io/ Proficient in Python and …" at bounding box center [423, 165] width 660 height 91
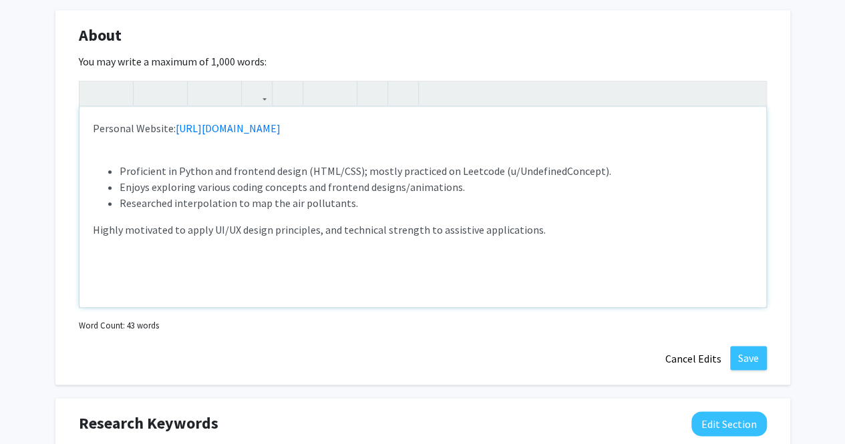
click at [178, 221] on p "Proficient in Python and frontend design (HTML/CSS); mostly practiced on Leetco…" at bounding box center [423, 192] width 660 height 91
click at [186, 209] on li "Researched interpolation to map the air pollutants." at bounding box center [436, 203] width 633 height 16
click at [191, 212] on p "Proficient in Python and frontend design (HTML/CSS); mostly practiced on Leetco…" at bounding box center [423, 192] width 660 height 91
click at [252, 158] on p "Proficient in Python and frontend design (HTML/CSS); mostly practiced on Leetco…" at bounding box center [423, 192] width 660 height 91
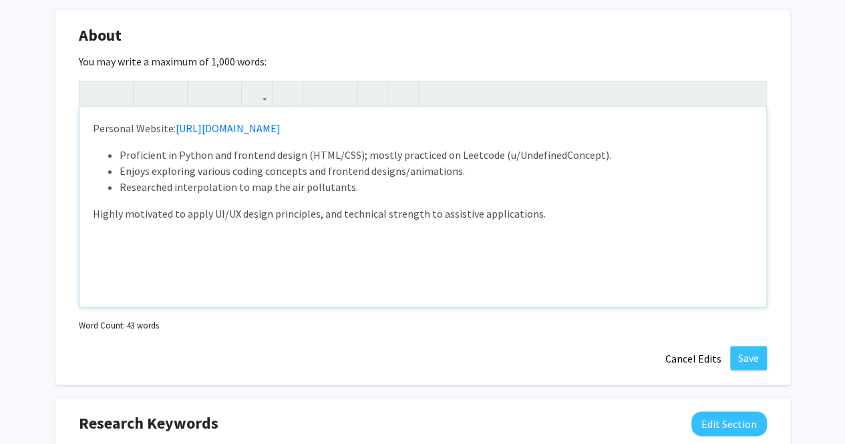
click at [444, 194] on p "Proficient in Python and frontend design (HTML/CSS); mostly practiced on Leetco…" at bounding box center [423, 184] width 660 height 75
click at [85, 214] on div "Personal Website: https://undefinedconcept.github.io/ Proficient in Python and …" at bounding box center [422, 207] width 687 height 200
click at [588, 214] on p "Proficient in Python and frontend design (HTML/CSS); mostly practiced on Leetco…" at bounding box center [423, 184] width 660 height 75
click at [432, 183] on li "Researched interpolation to map the air pollutants." at bounding box center [436, 187] width 633 height 16
click at [664, 252] on div "Personal Website: https://undefinedconcept.github.io/ Proficient in Python and …" at bounding box center [422, 207] width 687 height 200
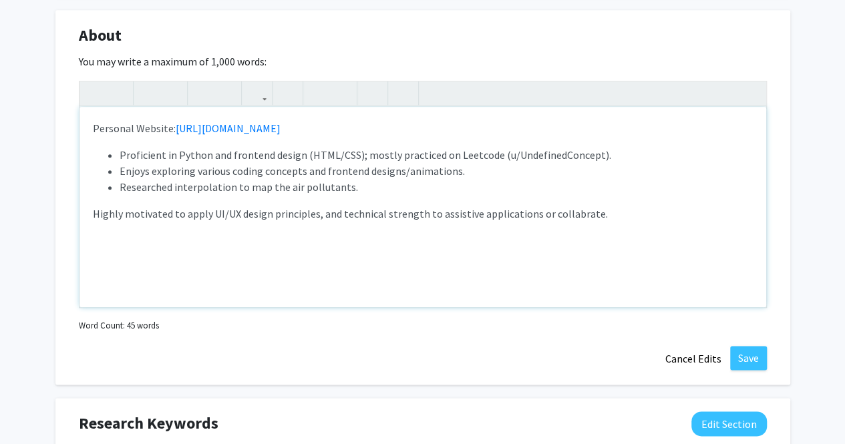
click at [96, 213] on span "Highly motivated to apply UI/UX design principles, and technical strength to as…" at bounding box center [350, 213] width 515 height 13
drag, startPoint x: 538, startPoint y: 214, endPoint x: 585, endPoint y: 214, distance: 47.4
click at [585, 214] on span "Highly motivated to apply UI/UX design principles, and technical strength to as…" at bounding box center [350, 213] width 515 height 13
click at [95, 213] on span "Highly motivated to apply UI/UX design principles, and technical strength to as…" at bounding box center [319, 213] width 453 height 13
click at [158, 218] on span "Open to collobrating and internship. Highly motivated to apply UI/UX design pri…" at bounding box center [404, 213] width 623 height 13
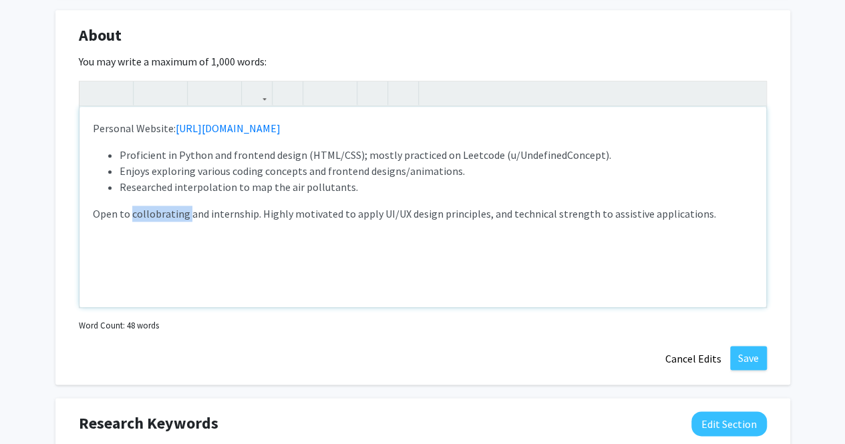
click at [158, 218] on span "Open to collobrating and internship. Highly motivated to apply UI/UX design pri…" at bounding box center [404, 213] width 623 height 13
drag, startPoint x: 258, startPoint y: 214, endPoint x: 63, endPoint y: 223, distance: 195.9
click at [63, 223] on div "About Edit Section You may write a maximum of 1,000 words: <p>Personal Website:…" at bounding box center [422, 197] width 735 height 375
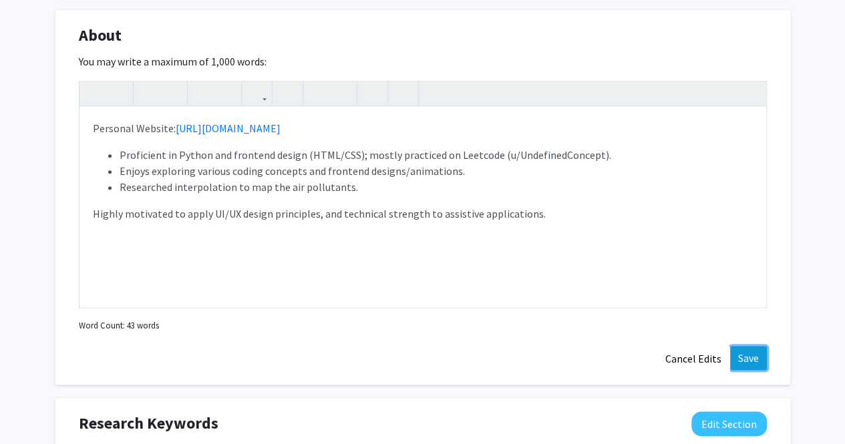
click at [755, 360] on button "Save" at bounding box center [748, 358] width 37 height 24
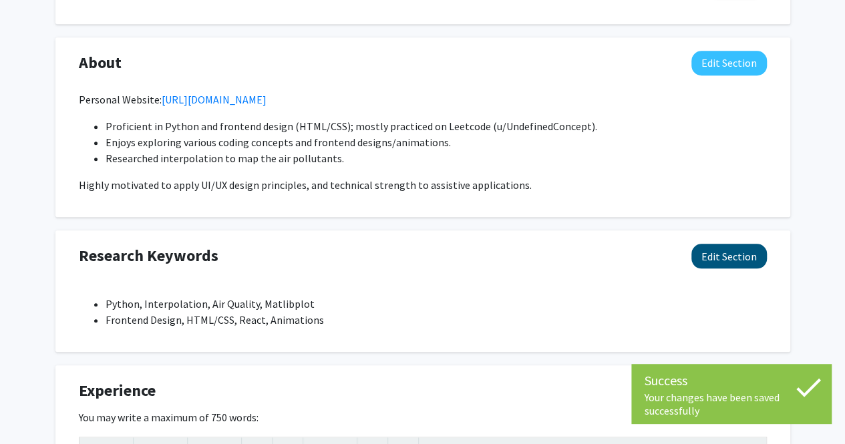
scroll to position [575, 0]
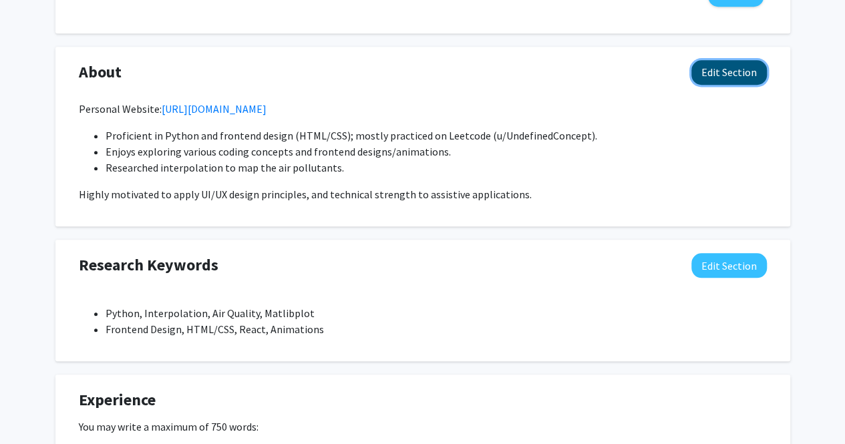
click at [721, 77] on button "Edit Section" at bounding box center [728, 72] width 75 height 25
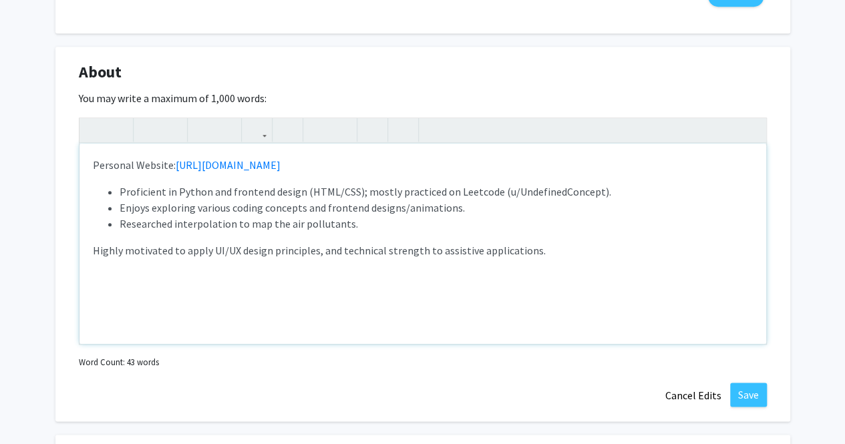
click at [474, 208] on li "Enjoys exploring various coding concepts and frontend designs/animations." at bounding box center [436, 208] width 633 height 16
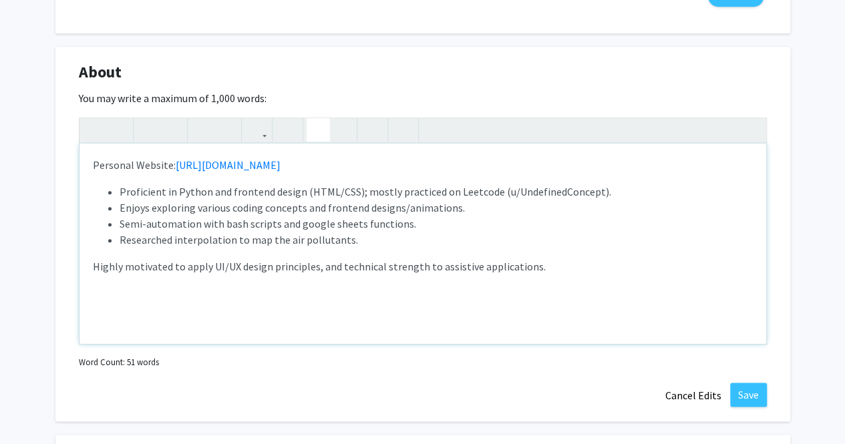
click at [117, 226] on ul "Proficient in Python and frontend design (HTML/CSS); mostly practiced on Leetco…" at bounding box center [423, 216] width 660 height 64
click at [130, 224] on li "Learning about semi-automation with bash scripts and google sheets functions." at bounding box center [436, 224] width 633 height 16
click at [117, 238] on ul "Proficient in Python and frontend design (HTML/CSS); mostly practiced on Leetco…" at bounding box center [423, 216] width 660 height 64
click at [367, 244] on li "Researched interpolation to map the air pollutants." at bounding box center [436, 240] width 633 height 16
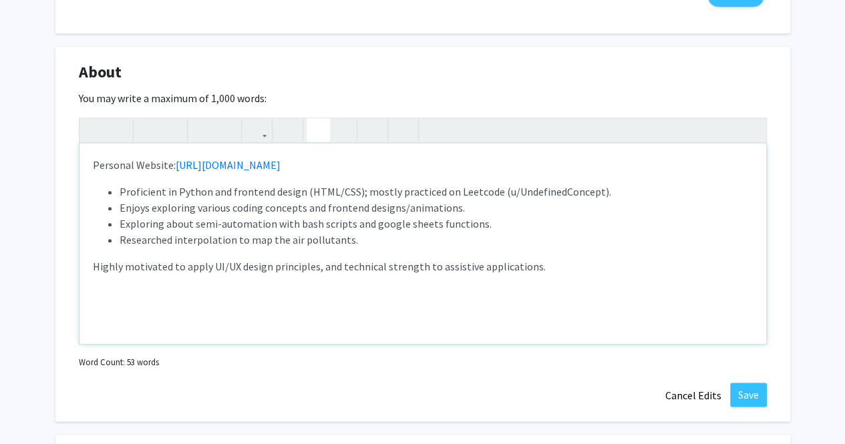
click at [115, 237] on ul "Proficient in Python and frontend design (HTML/CSS); mostly practiced on Leetco…" at bounding box center [423, 216] width 660 height 64
click at [132, 239] on li "Past: Researched interpolation to map the air pollutants." at bounding box center [436, 240] width 633 height 16
click at [147, 130] on icon "button" at bounding box center [148, 130] width 11 height 22
click at [386, 241] on li "Researched interpolation to map the air pollutants." at bounding box center [436, 240] width 633 height 16
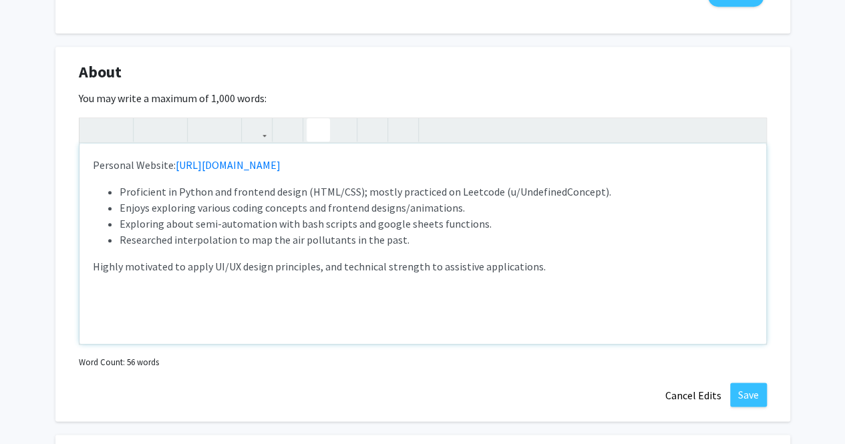
click at [510, 236] on li "Researched interpolation to map the air pollutants in the past." at bounding box center [436, 240] width 633 height 16
click at [751, 395] on button "Save" at bounding box center [748, 395] width 37 height 24
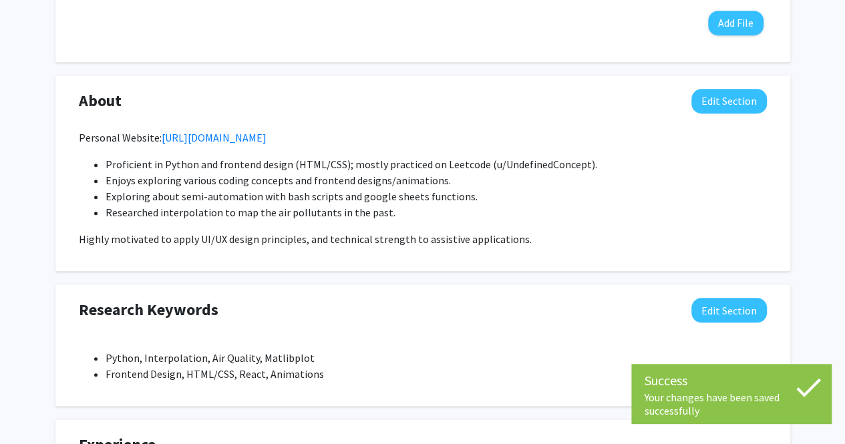
scroll to position [544, 0]
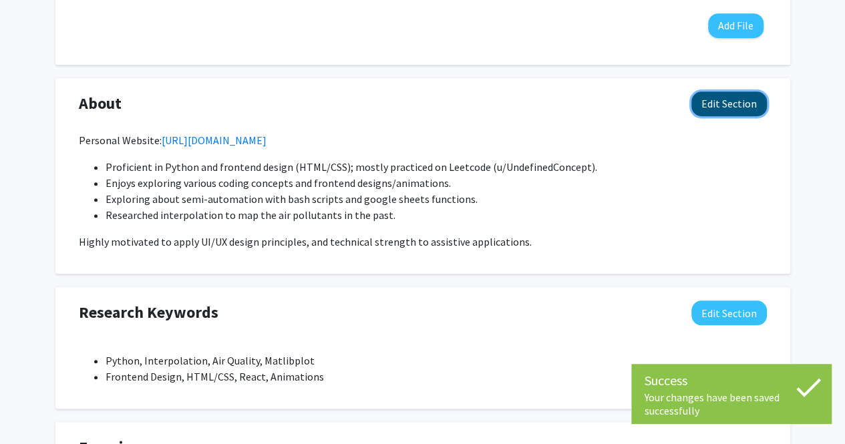
click at [722, 106] on button "Edit Section" at bounding box center [728, 104] width 75 height 25
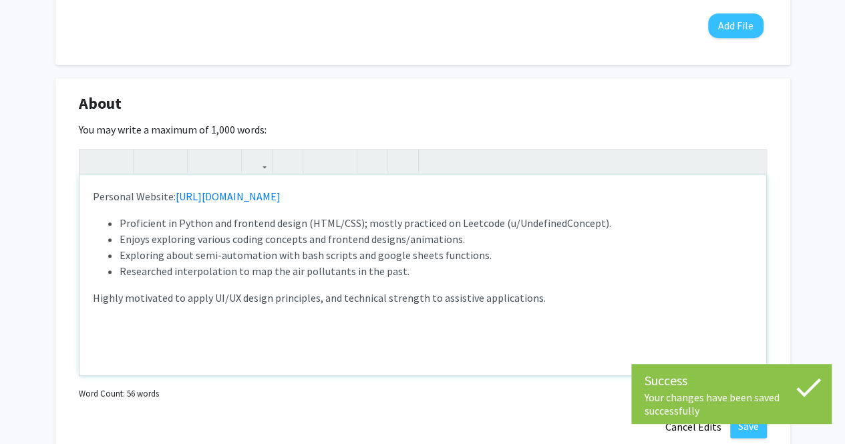
drag, startPoint x: 381, startPoint y: 192, endPoint x: 8, endPoint y: 178, distance: 373.0
click at [8, 178] on div "Jimmy Zhang Edit Section See Public View help Degree Level: Undergraduate Stude…" at bounding box center [422, 407] width 845 height 1807
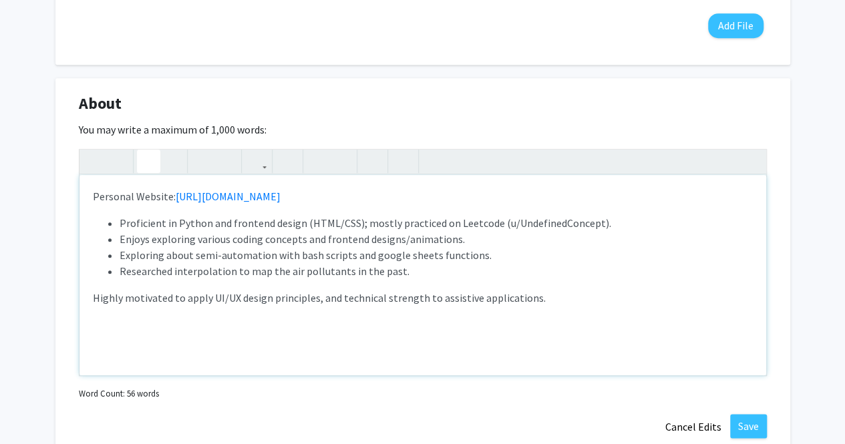
click at [143, 158] on icon "button" at bounding box center [148, 161] width 11 height 22
type textarea "<p><strong>Personal Website: <a href="https://undefinedconcept.github.io/">http…"
click at [360, 189] on p "Personal Website: https://undefinedconcept.github.io/" at bounding box center [423, 196] width 660 height 16
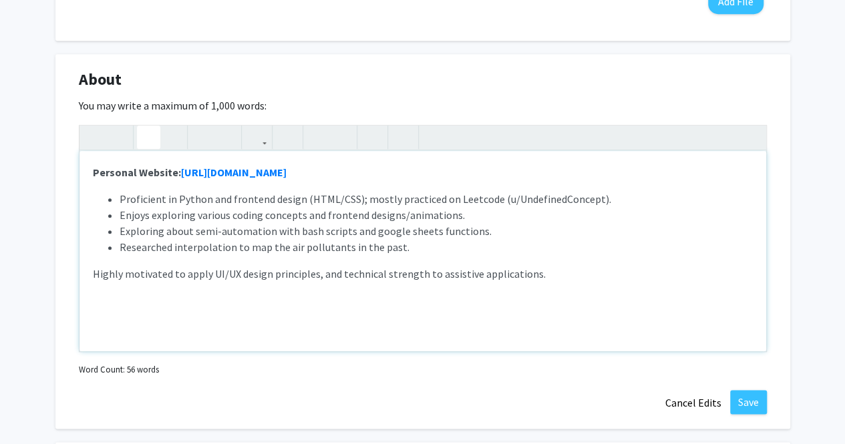
scroll to position [578, 0]
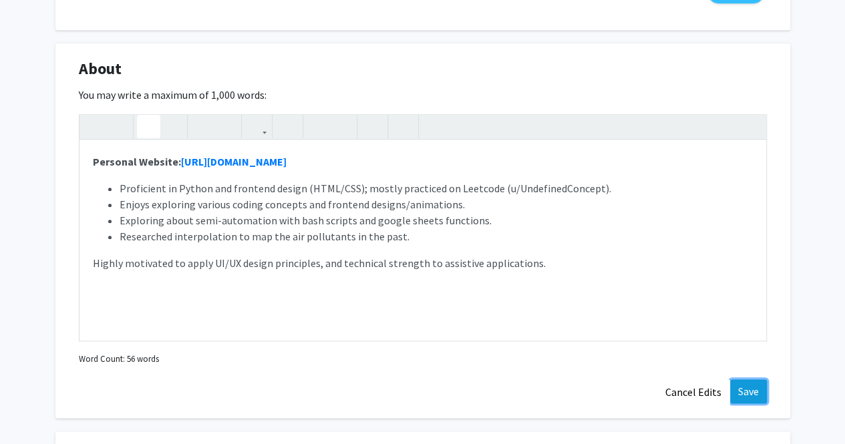
click at [751, 395] on button "Save" at bounding box center [748, 391] width 37 height 24
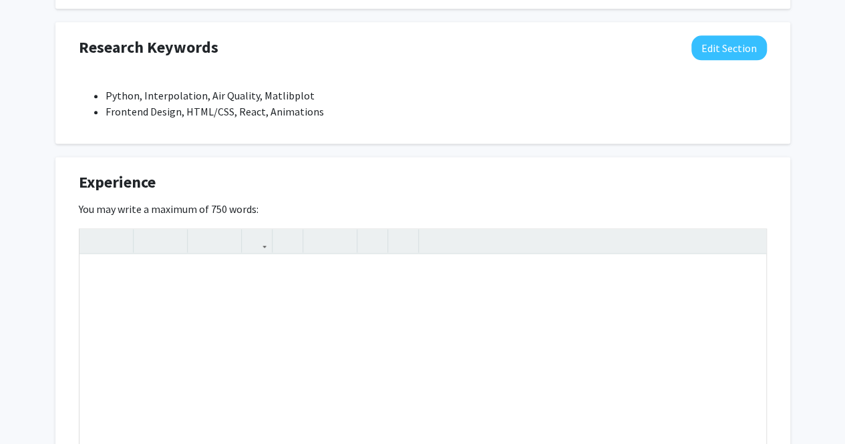
scroll to position [834, 0]
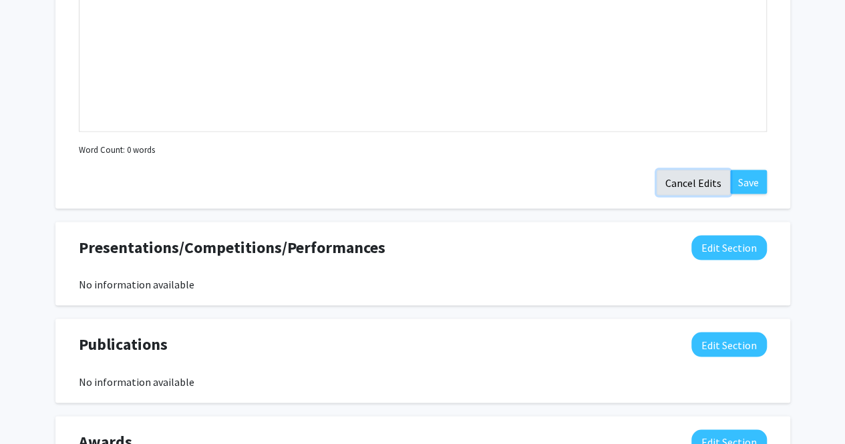
click at [689, 179] on button "Cancel Edits" at bounding box center [693, 182] width 73 height 25
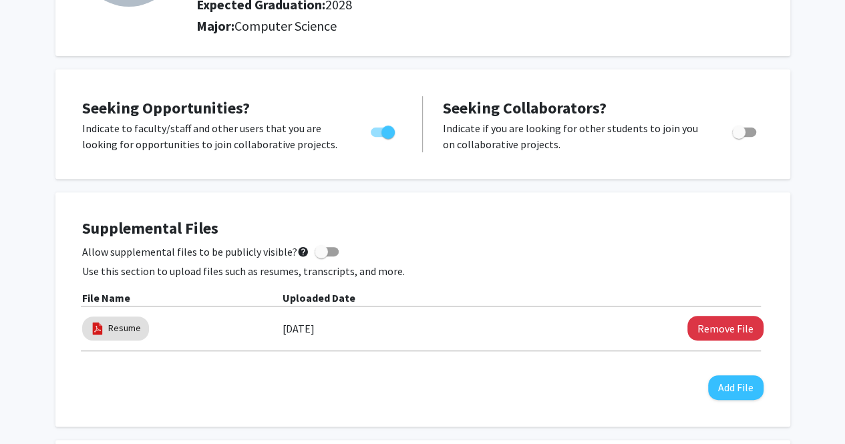
scroll to position [0, 0]
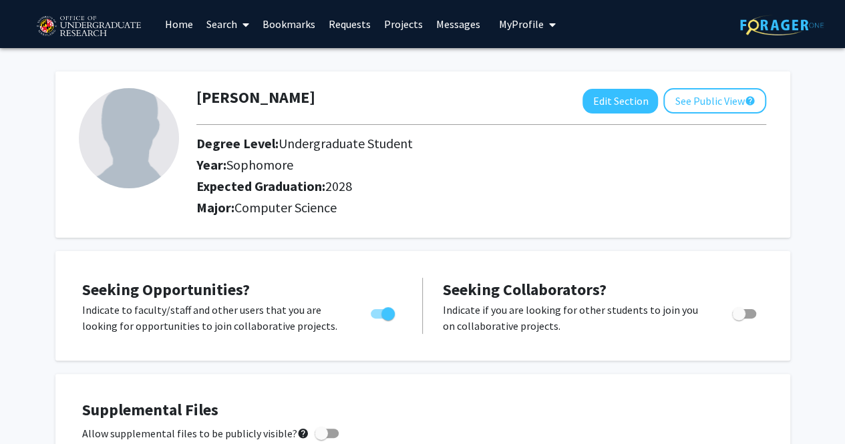
click at [227, 26] on link "Search" at bounding box center [228, 24] width 56 height 47
click at [246, 88] on span "Students" at bounding box center [240, 88] width 81 height 27
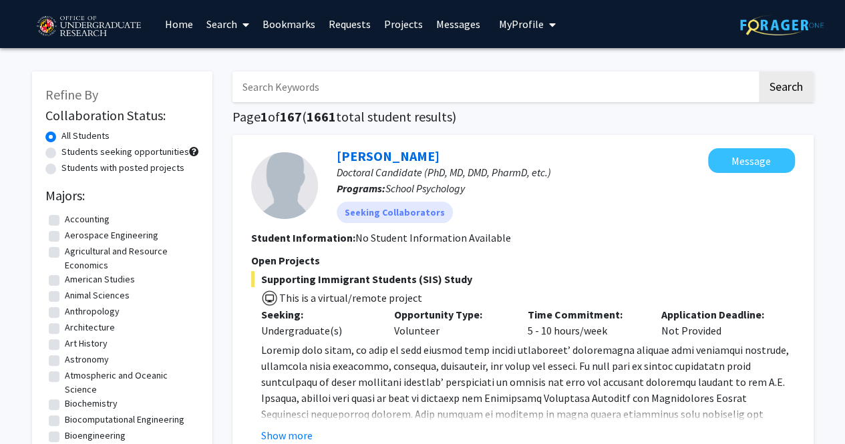
click at [235, 35] on link "Search" at bounding box center [228, 24] width 56 height 47
click at [165, 164] on label "Students with posted projects" at bounding box center [122, 168] width 123 height 14
click at [70, 164] on input "Students with posted projects" at bounding box center [65, 165] width 9 height 9
radio input "true"
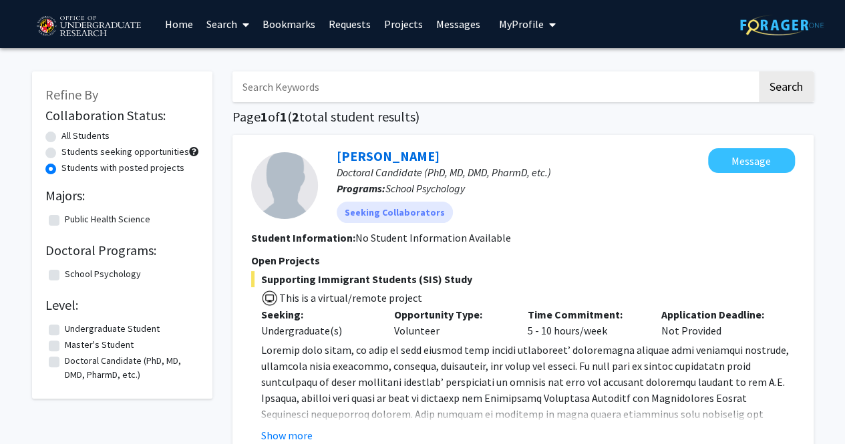
click at [221, 29] on link "Search" at bounding box center [228, 24] width 56 height 47
click at [234, 61] on span "Faculty/Staff" at bounding box center [249, 61] width 98 height 27
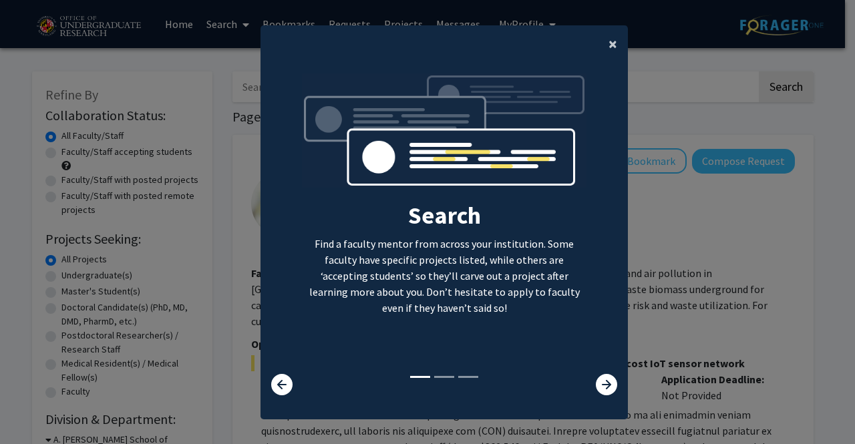
click at [615, 50] on button "×" at bounding box center [613, 43] width 30 height 37
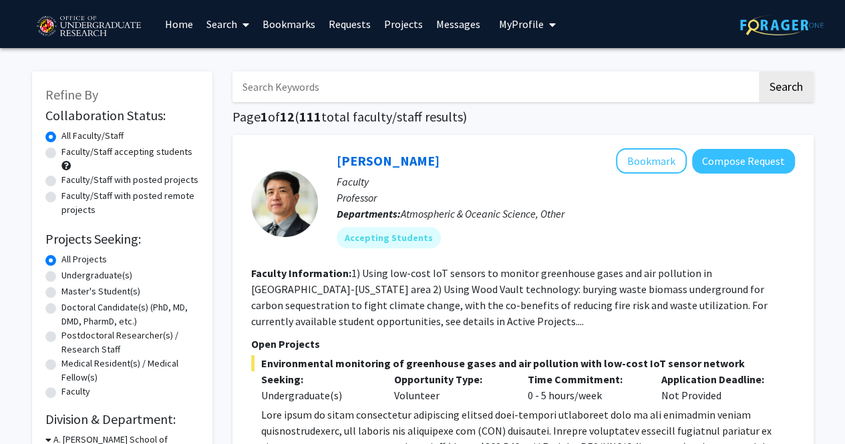
click at [98, 279] on label "Undergraduate(s)" at bounding box center [96, 276] width 71 height 14
click at [70, 277] on input "Undergraduate(s)" at bounding box center [65, 273] width 9 height 9
radio input "true"
click at [738, 158] on button "Compose Request" at bounding box center [743, 161] width 103 height 25
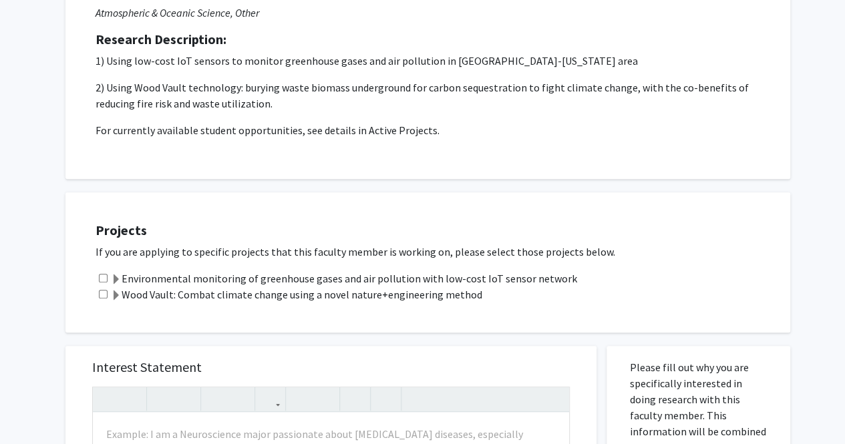
scroll to position [140, 0]
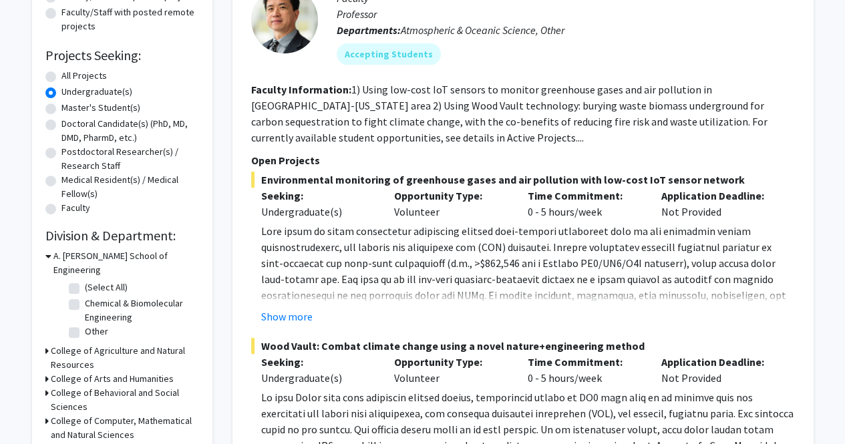
scroll to position [211, 0]
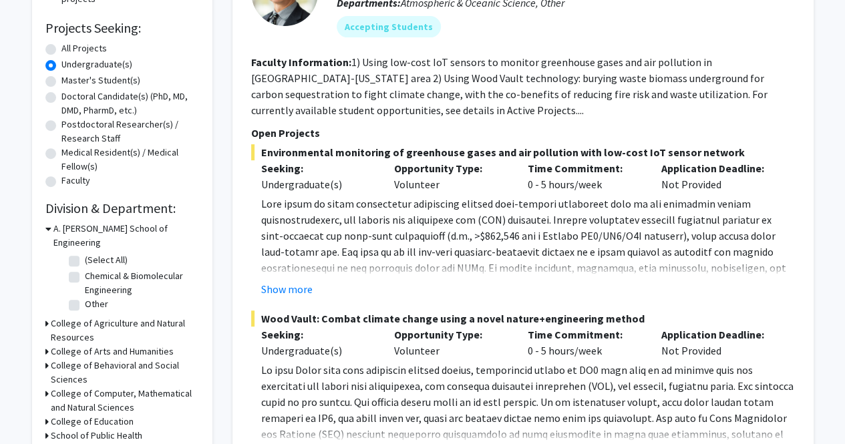
click at [123, 387] on h3 "College of Computer, Mathematical and Natural Sciences" at bounding box center [125, 401] width 148 height 28
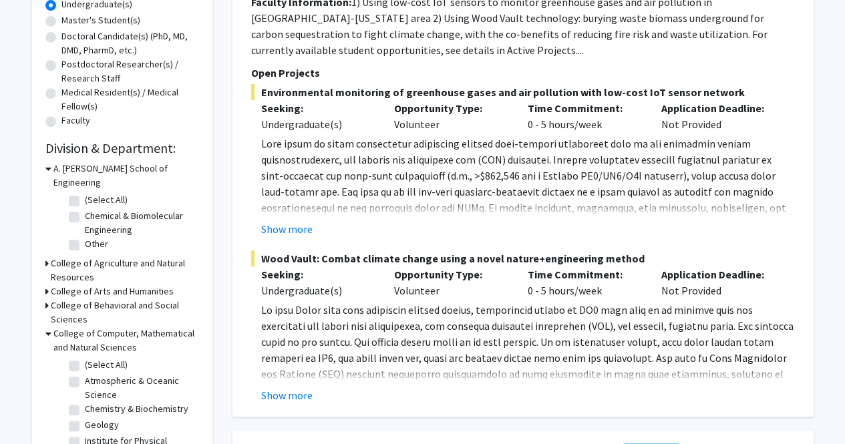
scroll to position [278, 0]
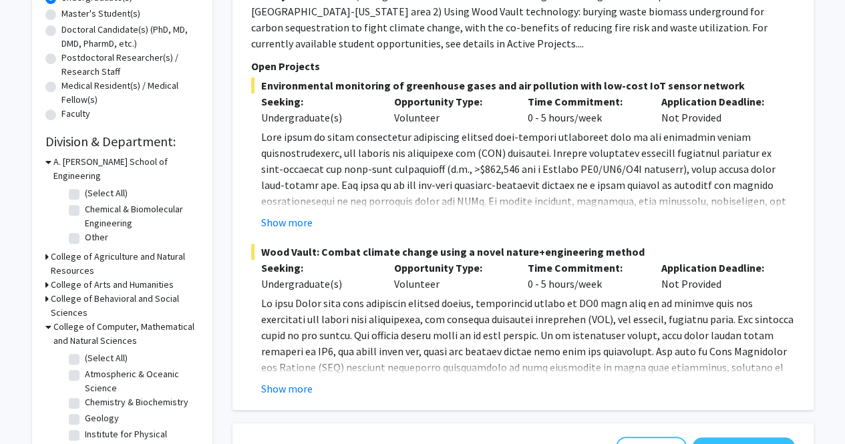
click at [85, 351] on label "(Select All)" at bounding box center [106, 358] width 43 height 14
click at [85, 351] on input "(Select All)" at bounding box center [89, 355] width 9 height 9
checkbox input "true"
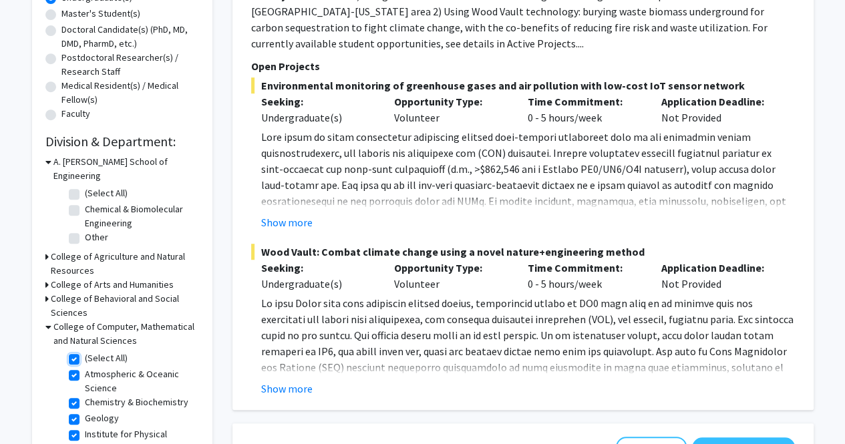
checkbox input "true"
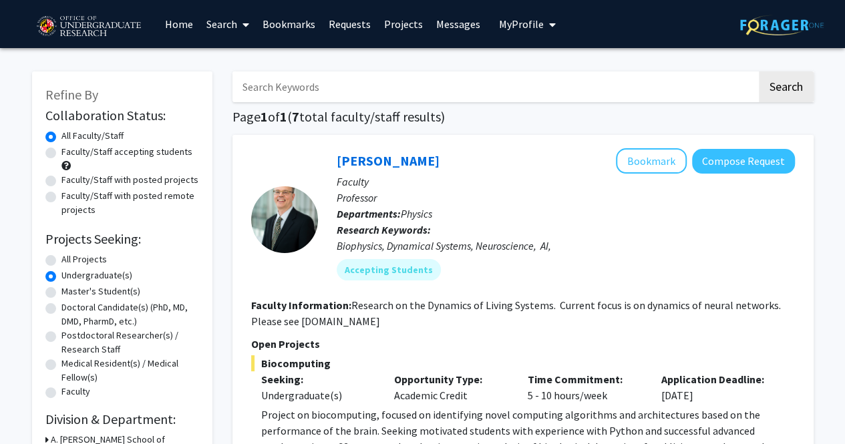
scroll to position [196, 0]
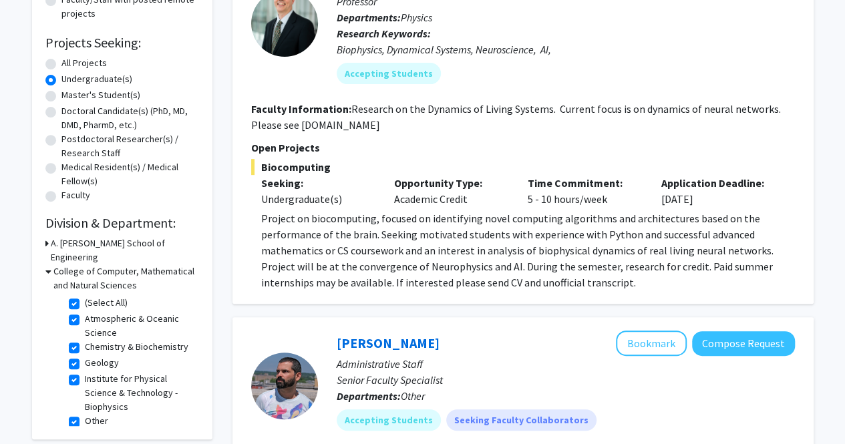
click at [85, 296] on label "(Select All)" at bounding box center [106, 303] width 43 height 14
click at [85, 296] on input "(Select All)" at bounding box center [89, 300] width 9 height 9
checkbox input "false"
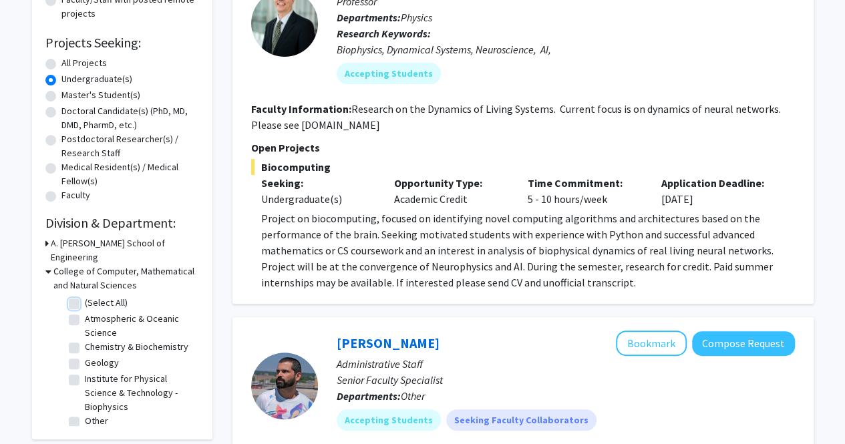
checkbox input "false"
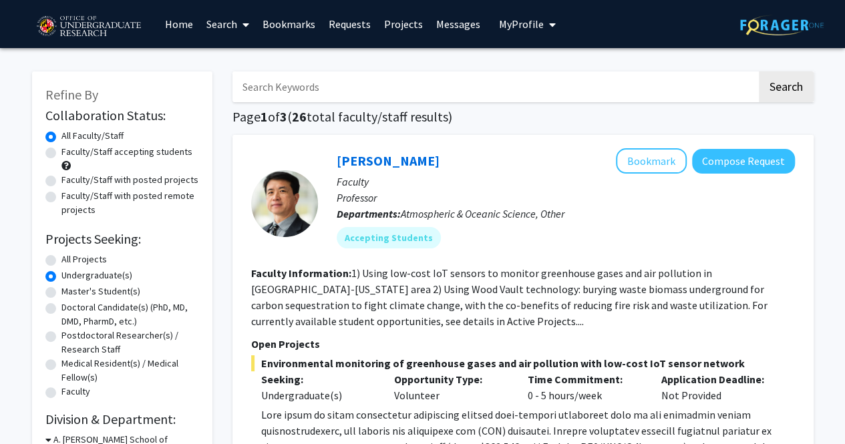
click at [395, 85] on input "Search Keywords" at bounding box center [494, 86] width 524 height 31
type input "frontend"
click at [759, 71] on button "Search" at bounding box center [786, 86] width 55 height 31
radio input "true"
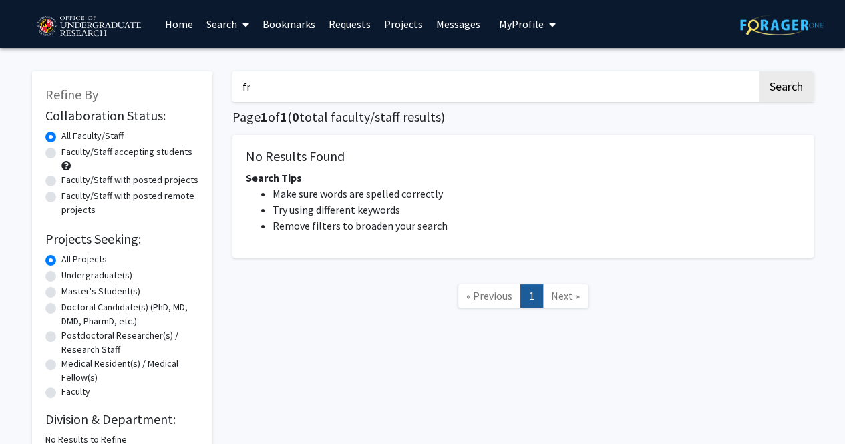
type input "f"
click at [759, 71] on button "Search" at bounding box center [786, 86] width 55 height 31
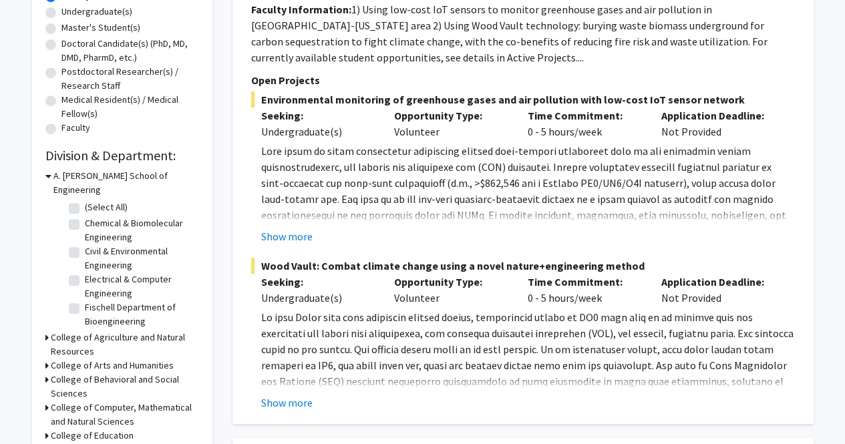
scroll to position [265, 0]
click at [277, 235] on button "Show more" at bounding box center [286, 236] width 51 height 16
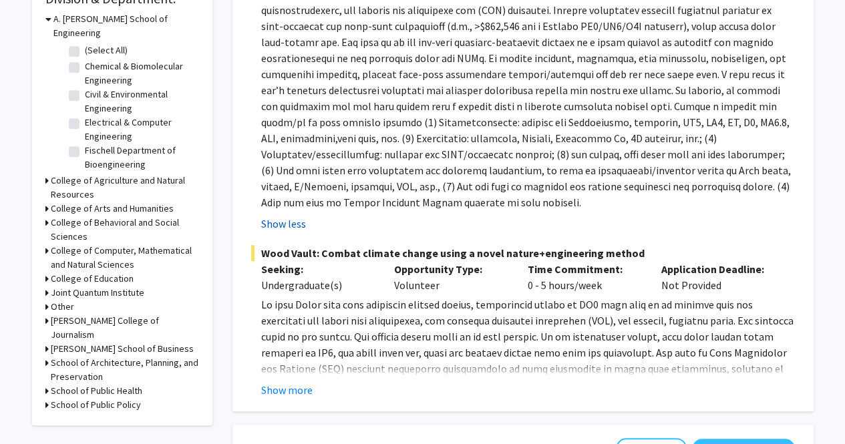
scroll to position [448, 0]
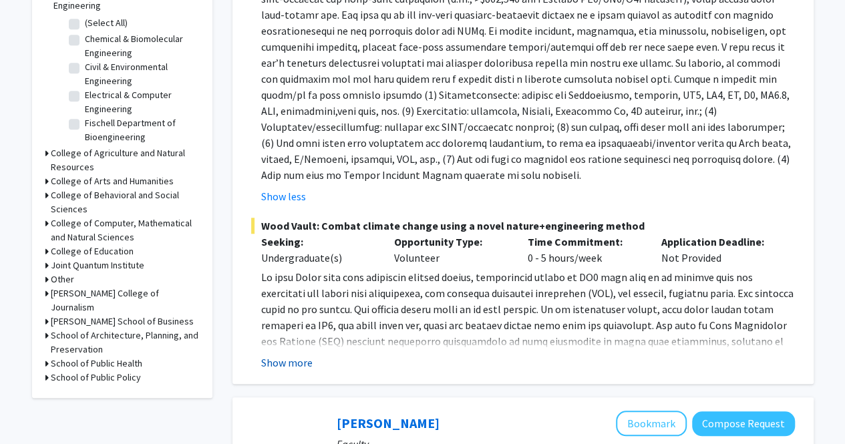
click at [283, 357] on button "Show more" at bounding box center [286, 363] width 51 height 16
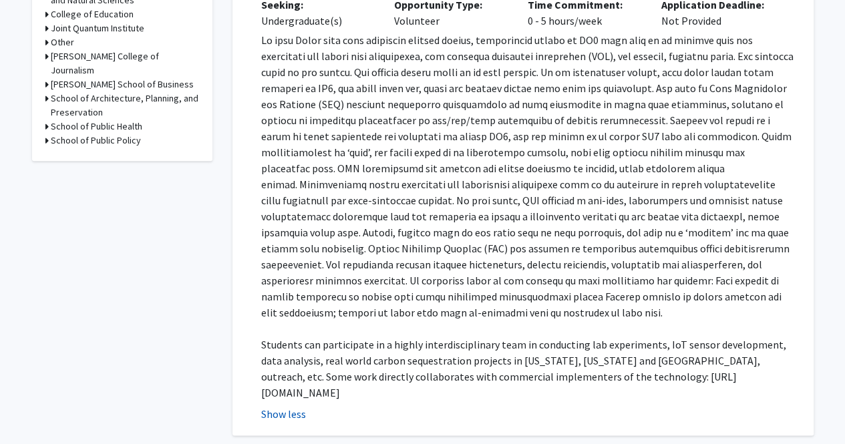
scroll to position [685, 0]
drag, startPoint x: 681, startPoint y: 374, endPoint x: 579, endPoint y: 375, distance: 101.5
click at [579, 375] on p "Students can participate in a highly interdisciplinary team in conducting lab e…" at bounding box center [528, 369] width 534 height 64
click at [679, 375] on p "Students can participate in a highly interdisciplinary team in conducting lab e…" at bounding box center [528, 369] width 534 height 64
drag, startPoint x: 679, startPoint y: 375, endPoint x: 574, endPoint y: 377, distance: 104.2
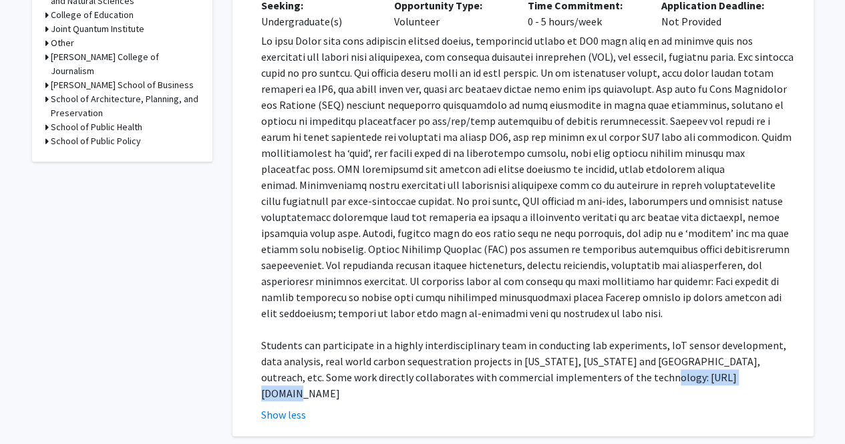
click at [574, 377] on p "Students can participate in a highly interdisciplinary team in conducting lab e…" at bounding box center [528, 369] width 534 height 64
copy p "carbonlockdown.net/"
click at [409, 176] on p at bounding box center [528, 177] width 534 height 289
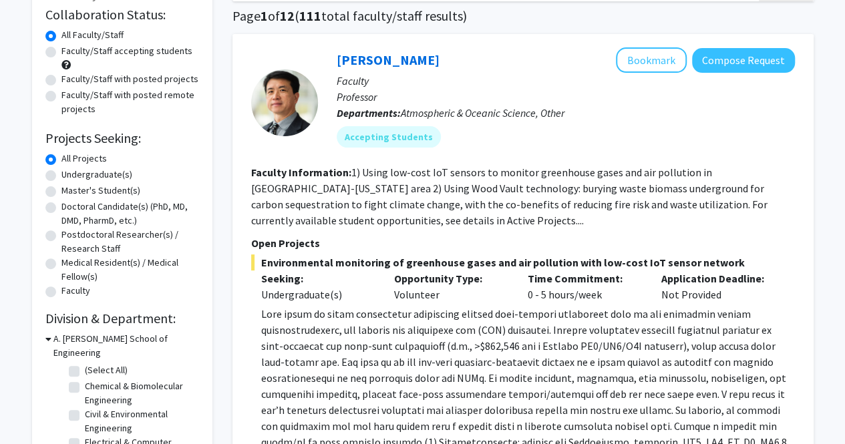
scroll to position [0, 0]
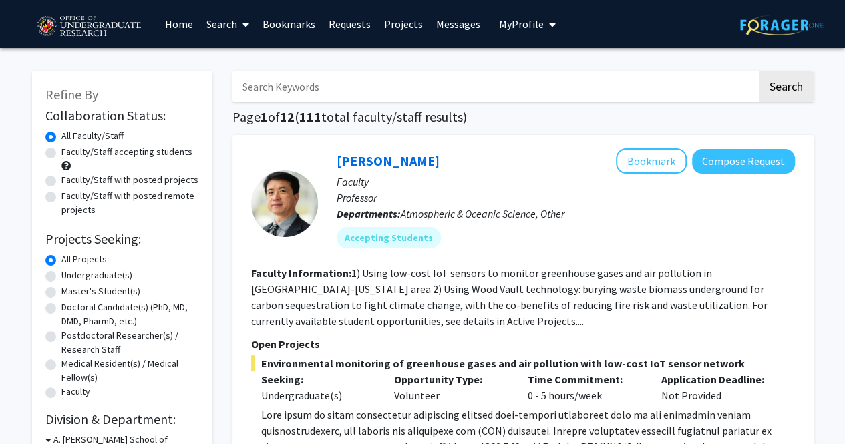
click at [511, 33] on button "My Profile" at bounding box center [527, 24] width 65 height 48
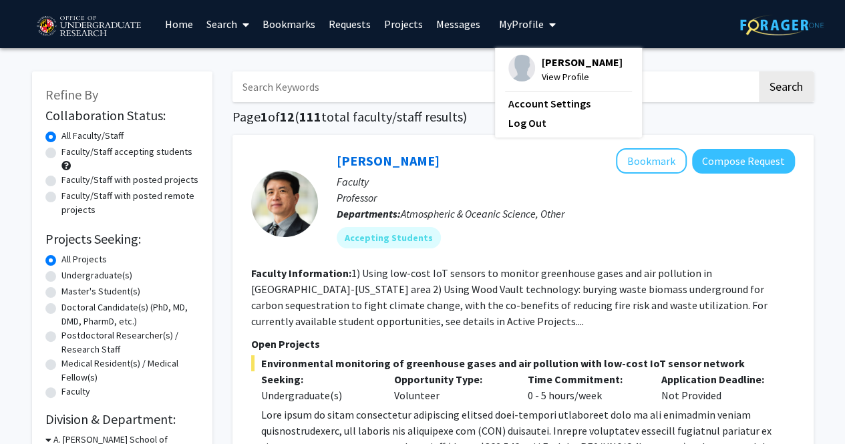
click at [530, 59] on div "Jimmy Zhang View Profile" at bounding box center [565, 69] width 114 height 29
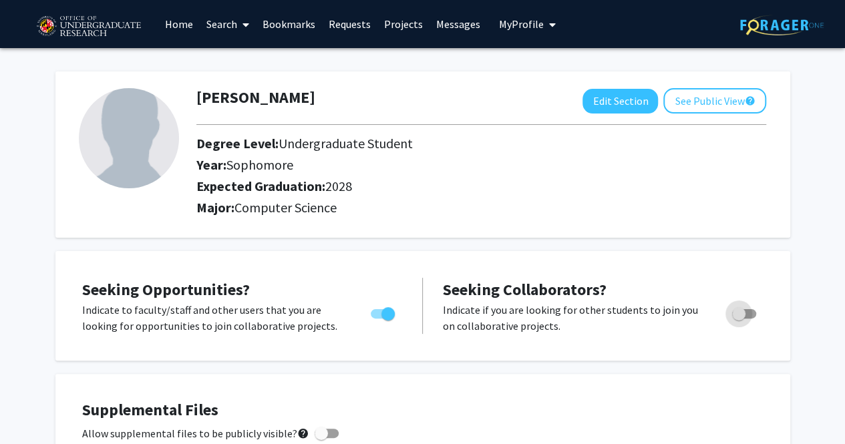
click at [747, 313] on span "Toggle" at bounding box center [744, 313] width 24 height 9
click at [739, 319] on input "Would you like to receive other student requests to work with you?" at bounding box center [738, 319] width 1 height 1
checkbox input "true"
click at [656, 260] on div "Seeking Opportunities? Indicate to faculty/staff and other users that you are l…" at bounding box center [422, 306] width 735 height 110
click at [345, 22] on link "Requests" at bounding box center [349, 24] width 55 height 47
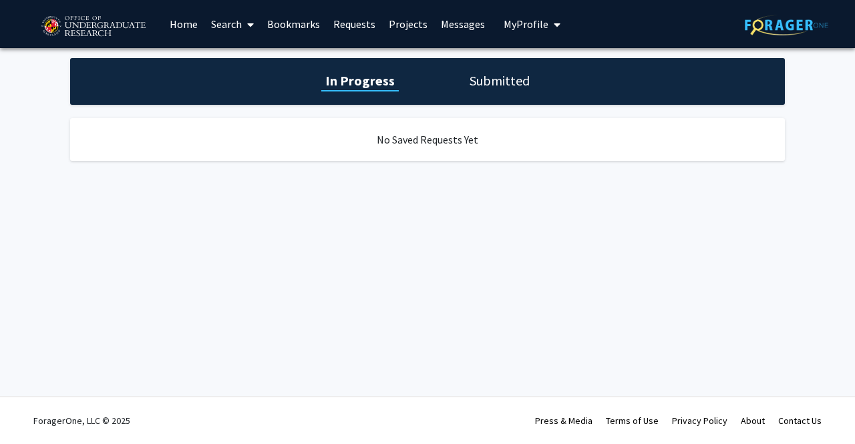
click at [394, 27] on link "Projects" at bounding box center [408, 24] width 52 height 47
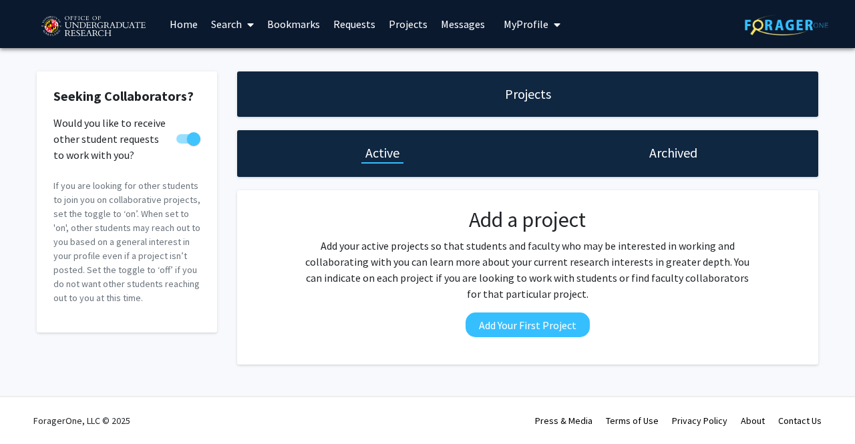
click at [295, 32] on link "Bookmarks" at bounding box center [293, 24] width 66 height 47
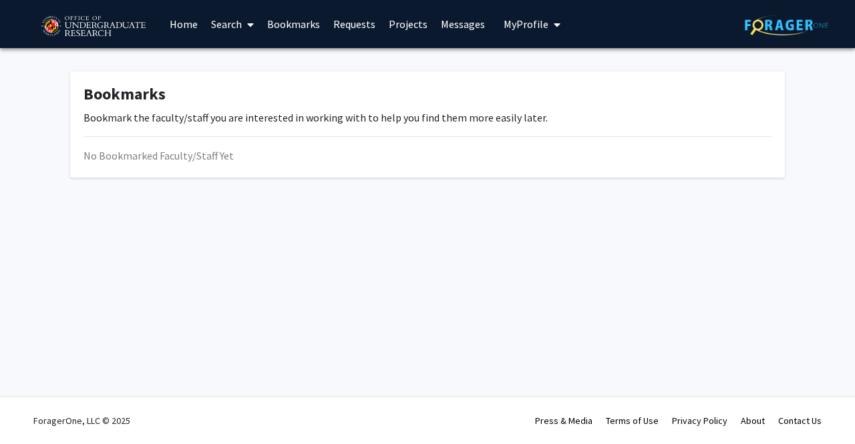
click at [230, 21] on link "Search" at bounding box center [232, 24] width 56 height 47
click at [186, 17] on link "Home" at bounding box center [183, 24] width 41 height 47
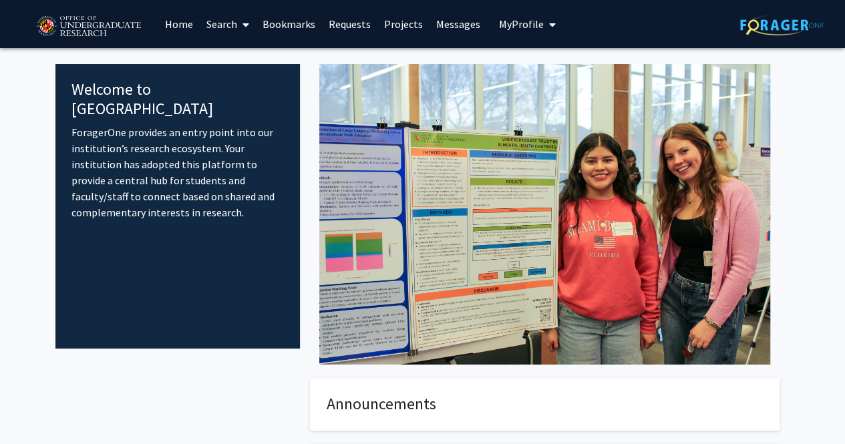
click at [72, 11] on img at bounding box center [88, 26] width 113 height 33
click at [185, 27] on link "Home" at bounding box center [178, 24] width 41 height 47
click at [393, 20] on link "Projects" at bounding box center [403, 24] width 52 height 47
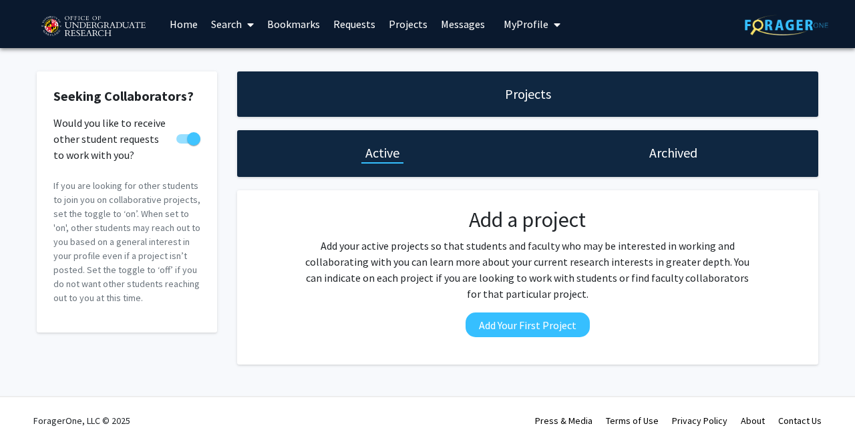
click at [172, 24] on link "Home" at bounding box center [183, 24] width 41 height 47
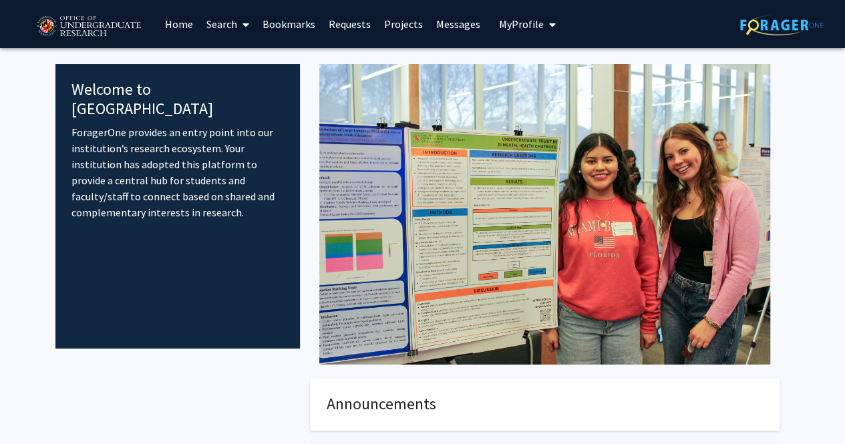
click at [268, 22] on link "Bookmarks" at bounding box center [289, 24] width 66 height 47
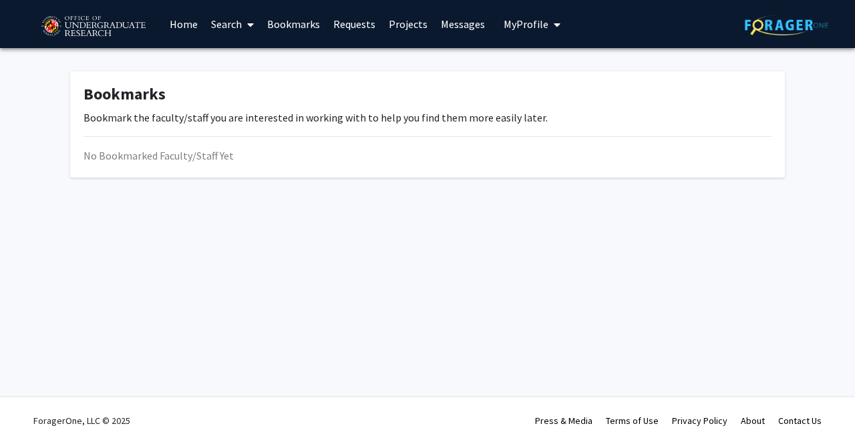
click at [218, 19] on link "Search" at bounding box center [232, 24] width 56 height 47
click at [260, 57] on span "Faculty/Staff" at bounding box center [253, 61] width 98 height 27
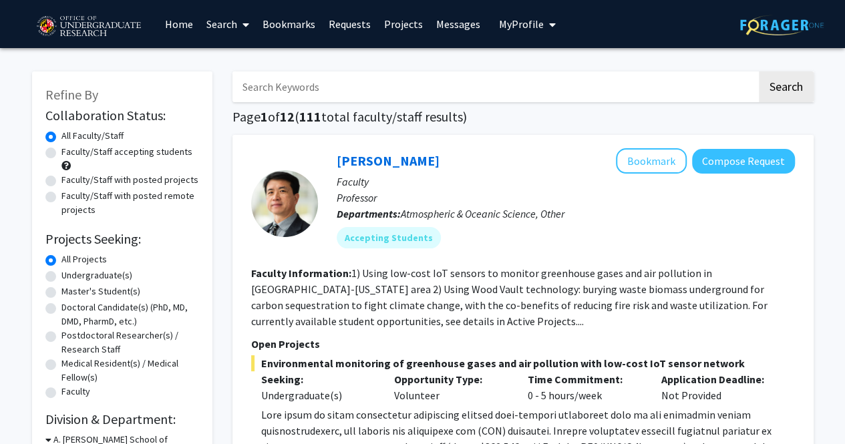
click at [399, 83] on input "Search Keywords" at bounding box center [494, 86] width 524 height 31
click at [759, 71] on button "Search" at bounding box center [786, 86] width 55 height 31
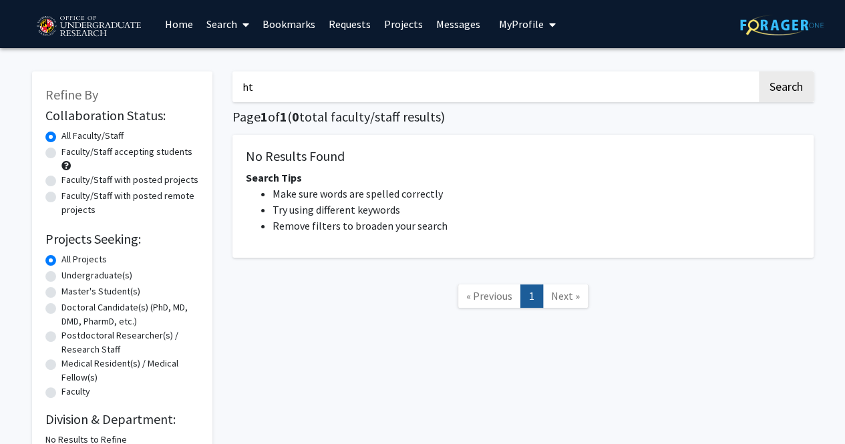
type input "h"
type input "python"
click at [759, 71] on button "Search" at bounding box center [786, 86] width 55 height 31
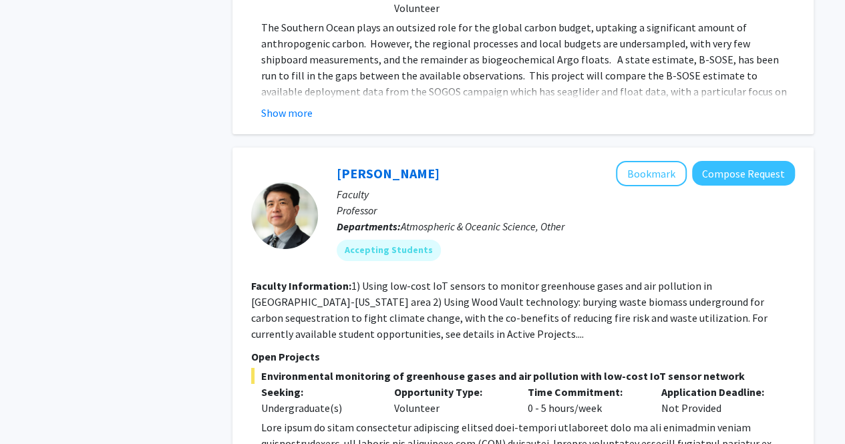
scroll to position [2123, 0]
click at [755, 160] on button "Compose Request" at bounding box center [743, 172] width 103 height 25
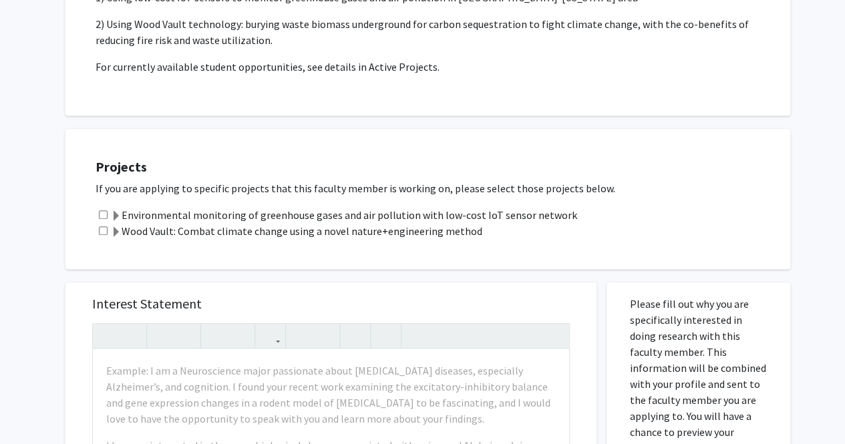
scroll to position [240, 0]
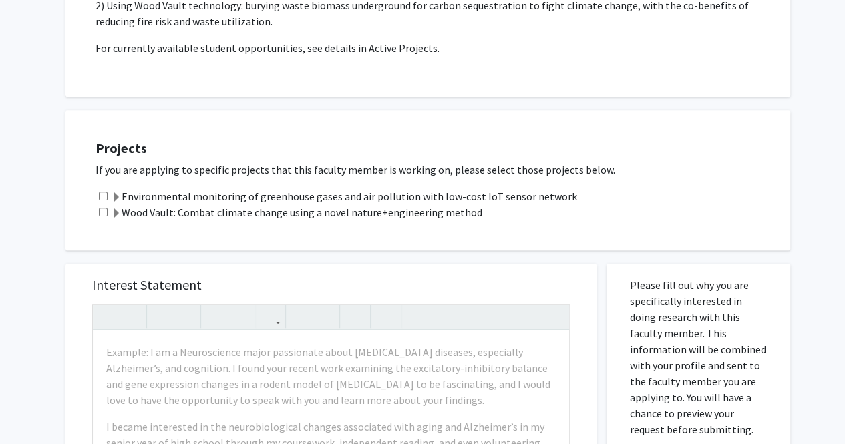
click at [369, 196] on label "Environmental monitoring of greenhouse gases and air pollution with low-cost Io…" at bounding box center [344, 196] width 466 height 16
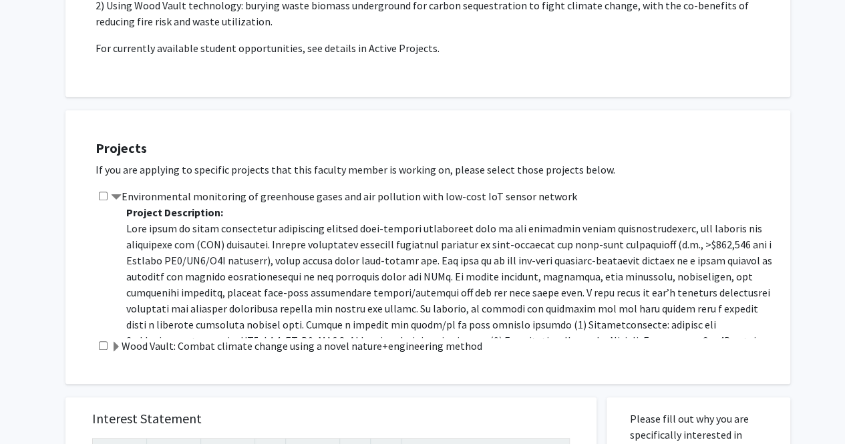
click at [291, 198] on label "Environmental monitoring of greenhouse gases and air pollution with low-cost Io…" at bounding box center [344, 196] width 466 height 16
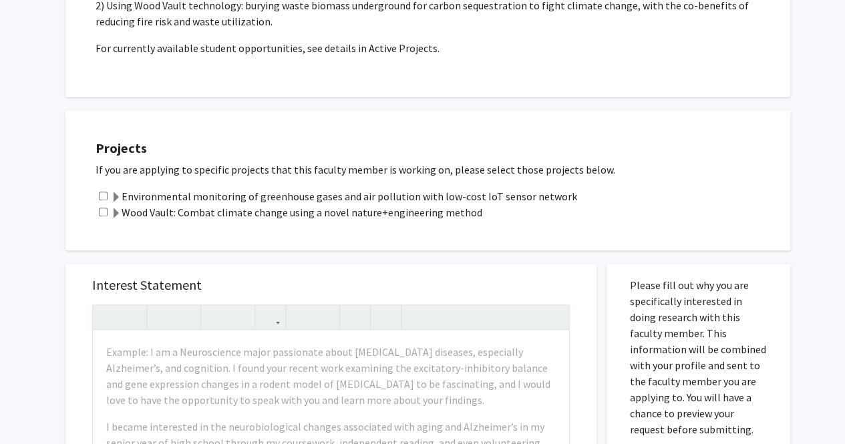
click at [362, 219] on label "Wood Vault: Combat climate change using a novel nature+engineering method" at bounding box center [296, 212] width 371 height 16
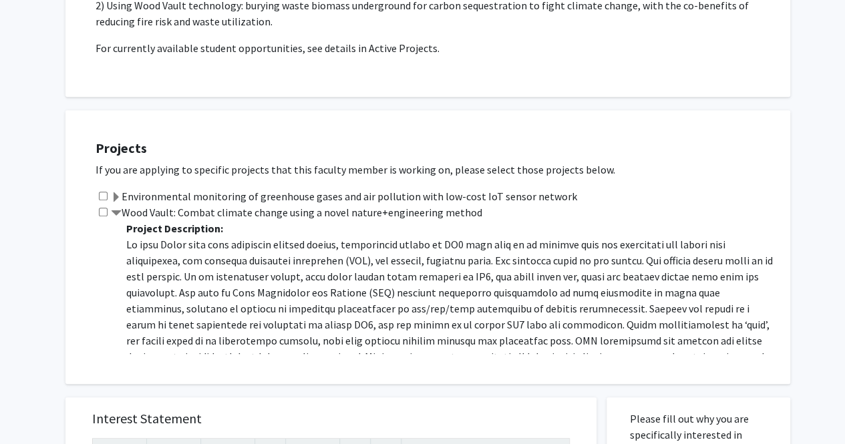
click at [306, 191] on label "Environmental monitoring of greenhouse gases and air pollution with low-cost Io…" at bounding box center [344, 196] width 466 height 16
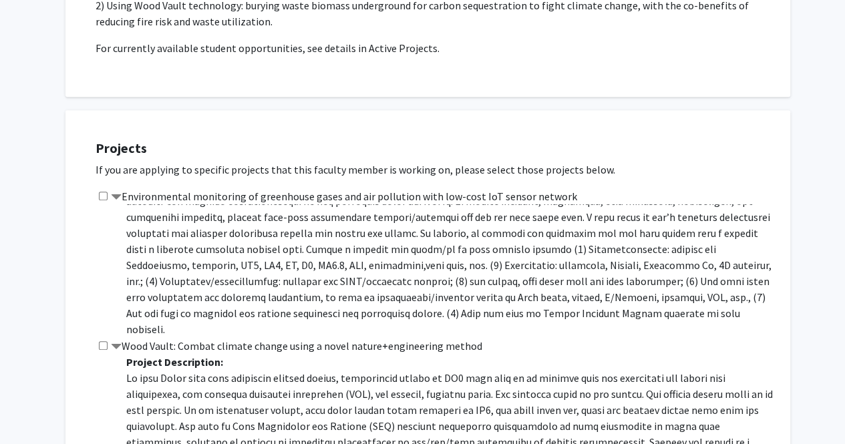
scroll to position [78, 0]
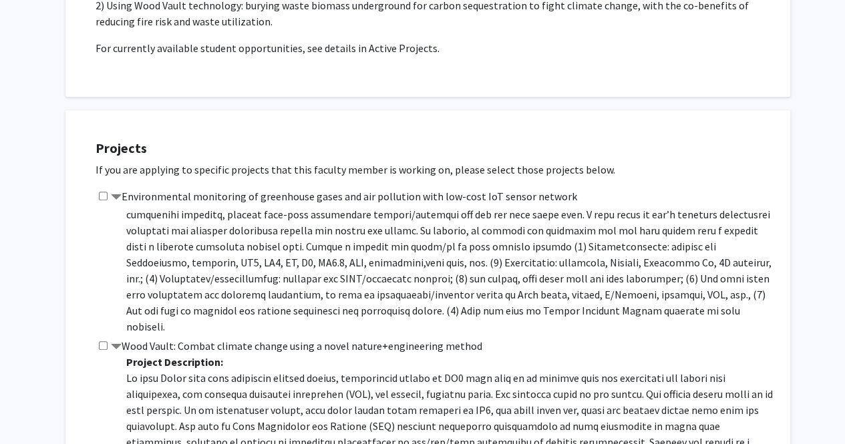
click at [100, 197] on input "checkbox" at bounding box center [103, 196] width 9 height 9
checkbox input "true"
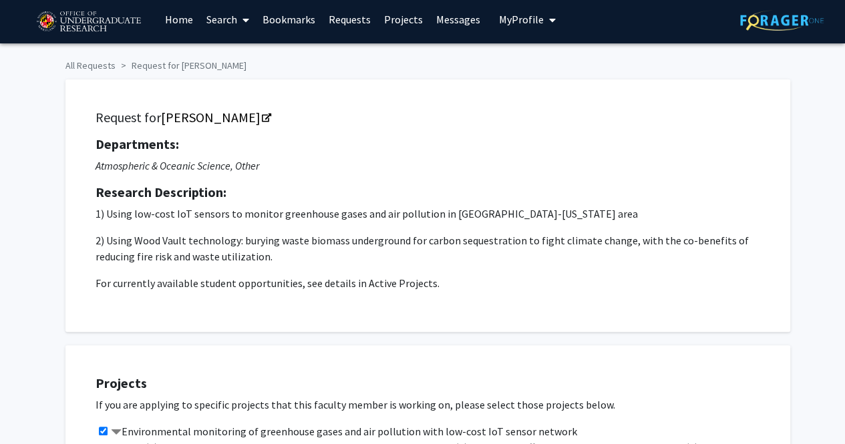
scroll to position [0, 0]
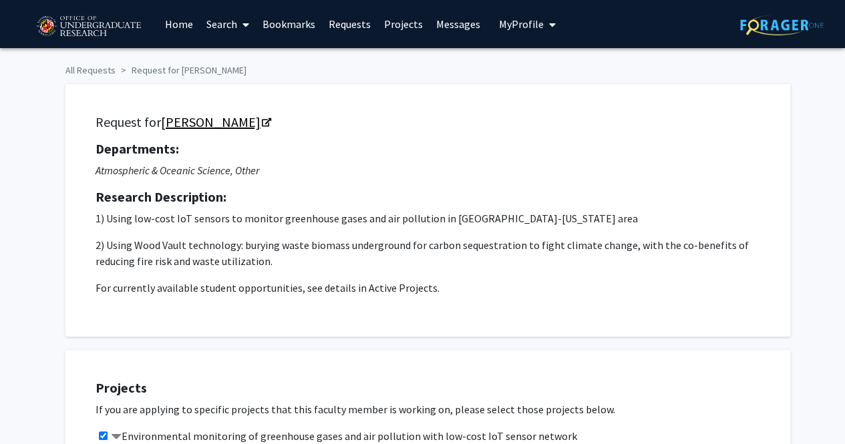
click at [200, 116] on link "Ning Zeng" at bounding box center [215, 122] width 109 height 17
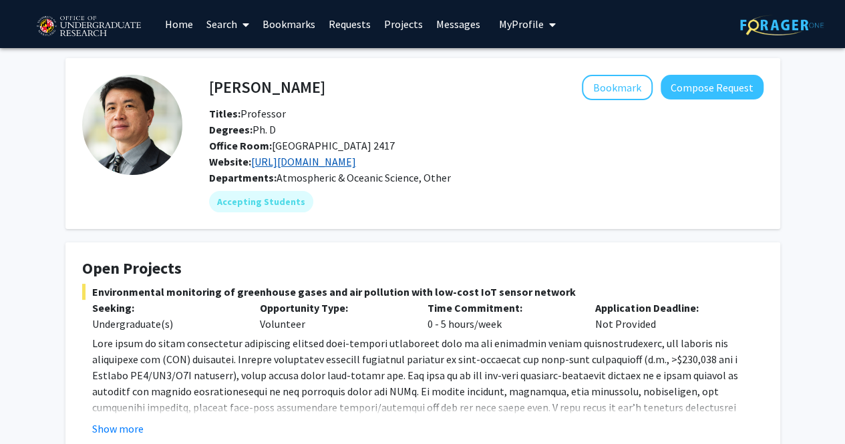
click at [305, 165] on link "[URL][DOMAIN_NAME]" at bounding box center [303, 161] width 105 height 13
